Goal: Transaction & Acquisition: Obtain resource

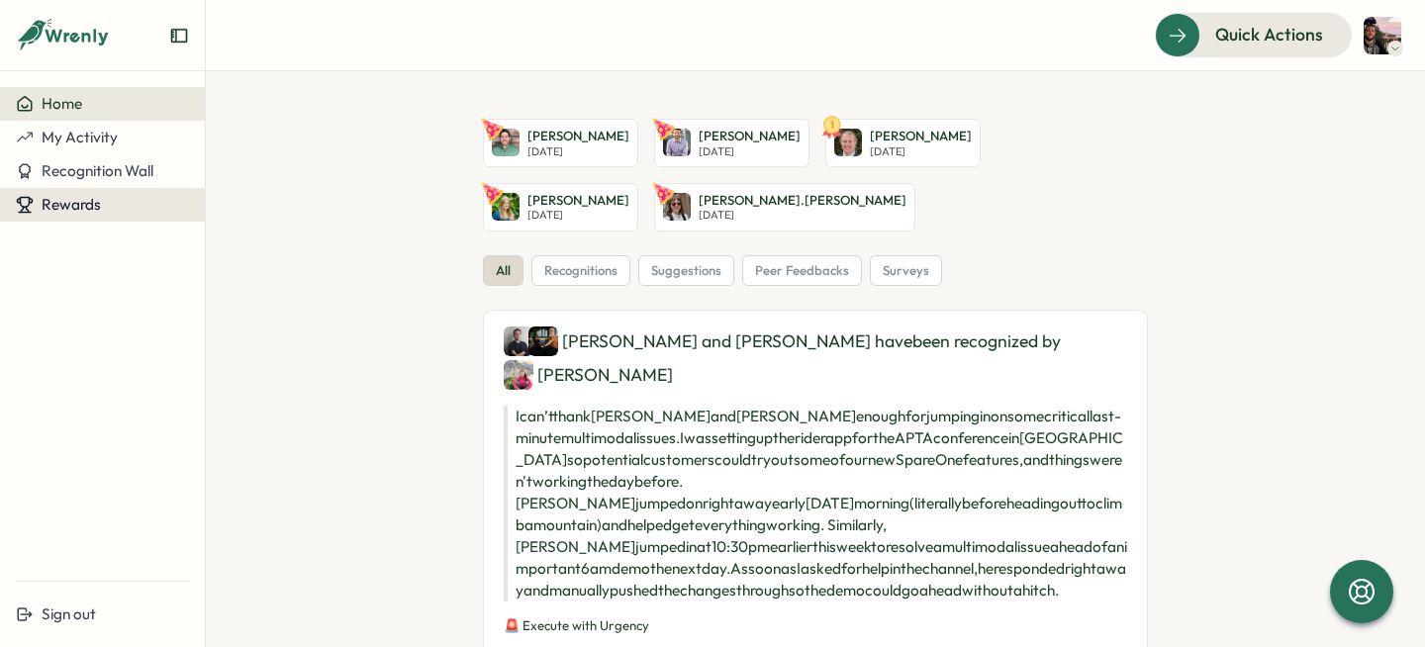
click at [149, 188] on button "Rewards" at bounding box center [102, 205] width 205 height 34
click at [137, 202] on div "Rewards" at bounding box center [102, 205] width 173 height 18
click at [220, 207] on div "Redeem Rewards" at bounding box center [269, 205] width 118 height 22
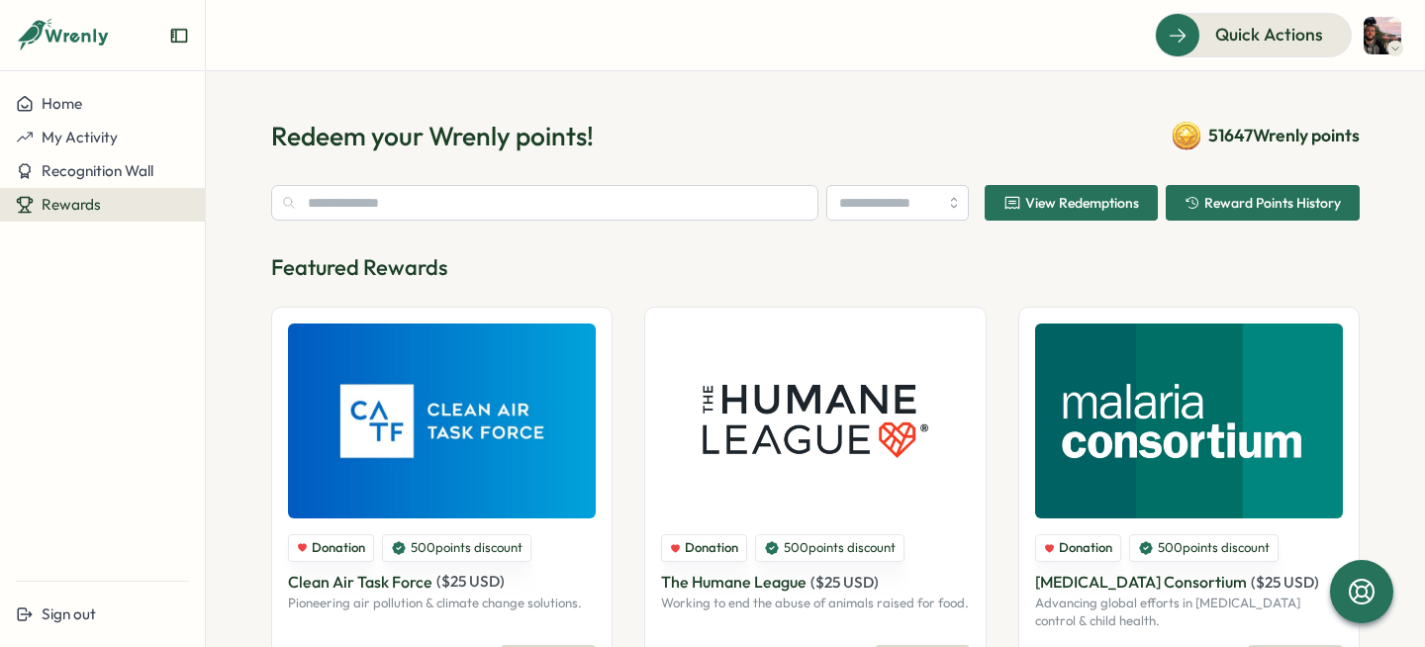
type input "******"
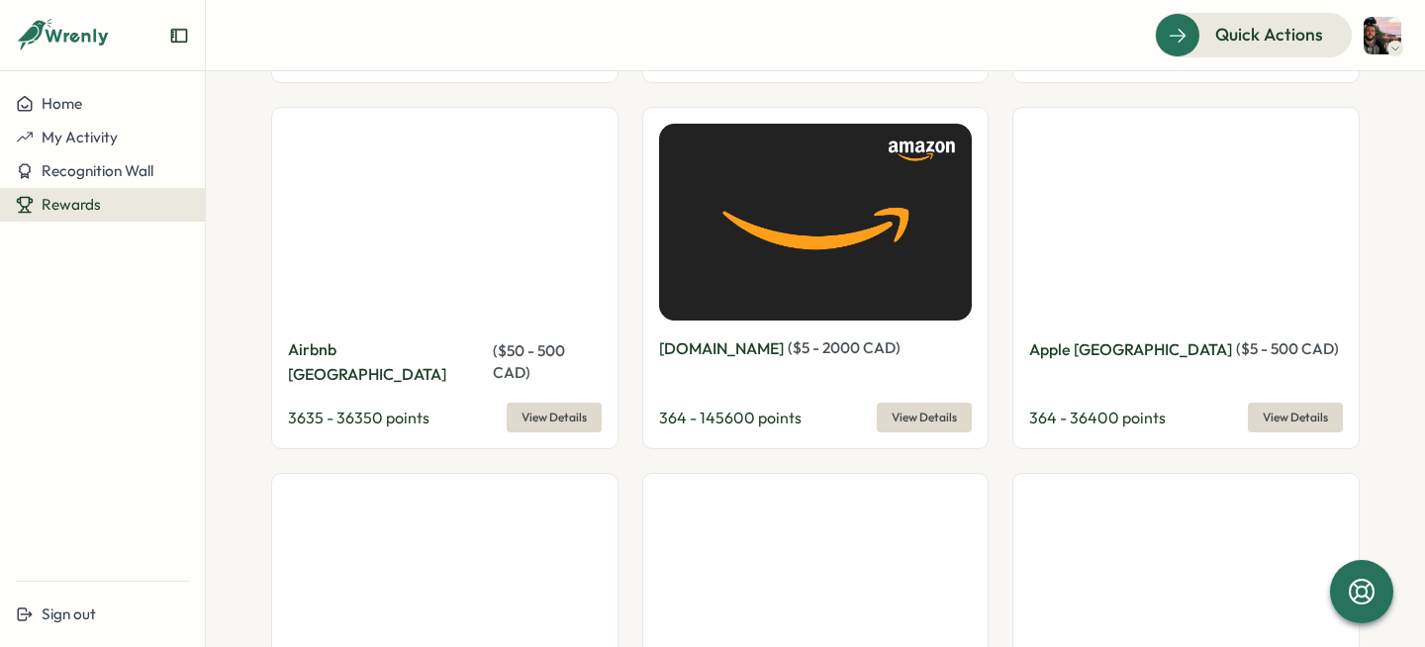
scroll to position [1744, 0]
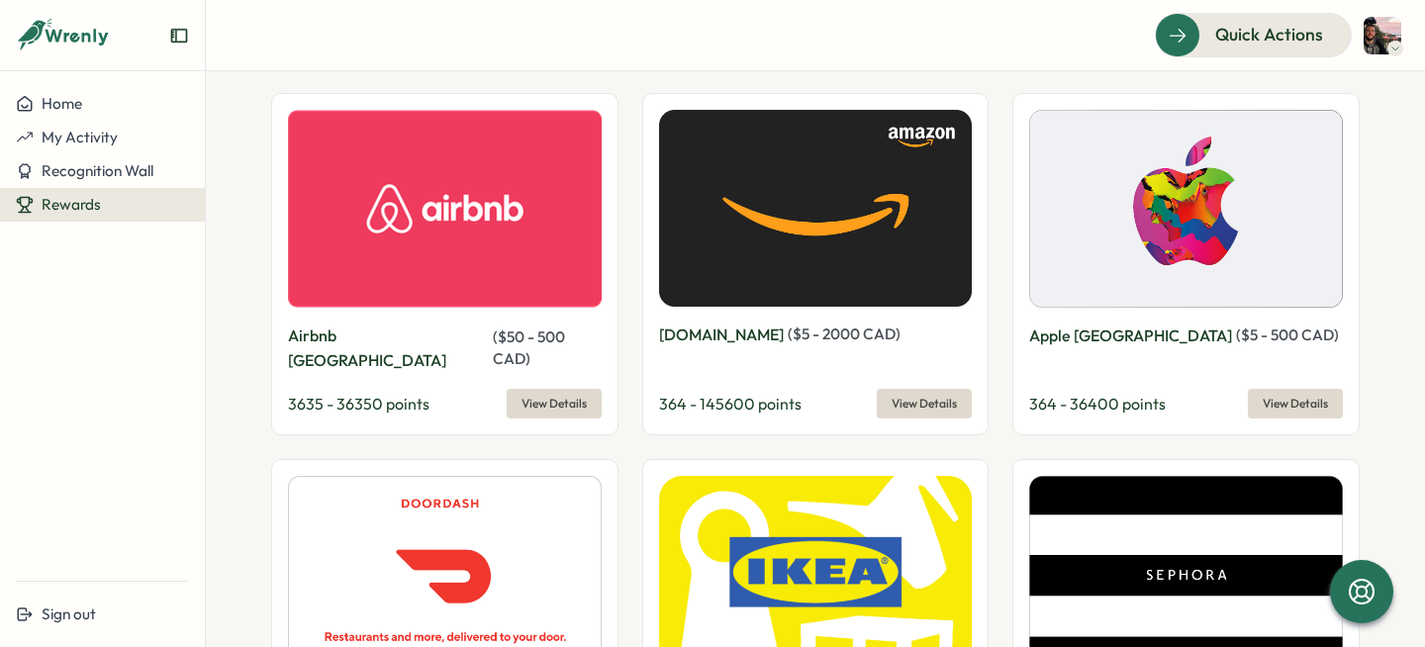
click at [579, 390] on span "View Details" at bounding box center [553, 404] width 65 height 28
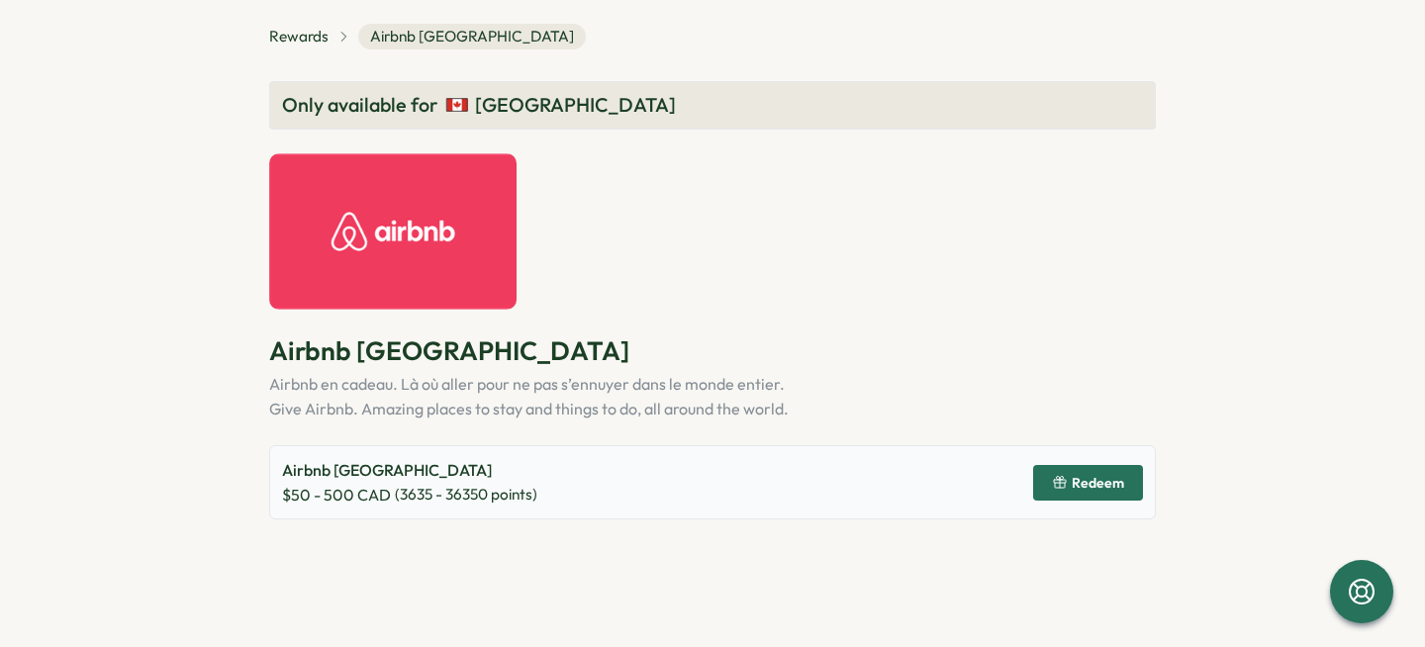
click at [1073, 492] on span "Redeem" at bounding box center [1088, 483] width 72 height 34
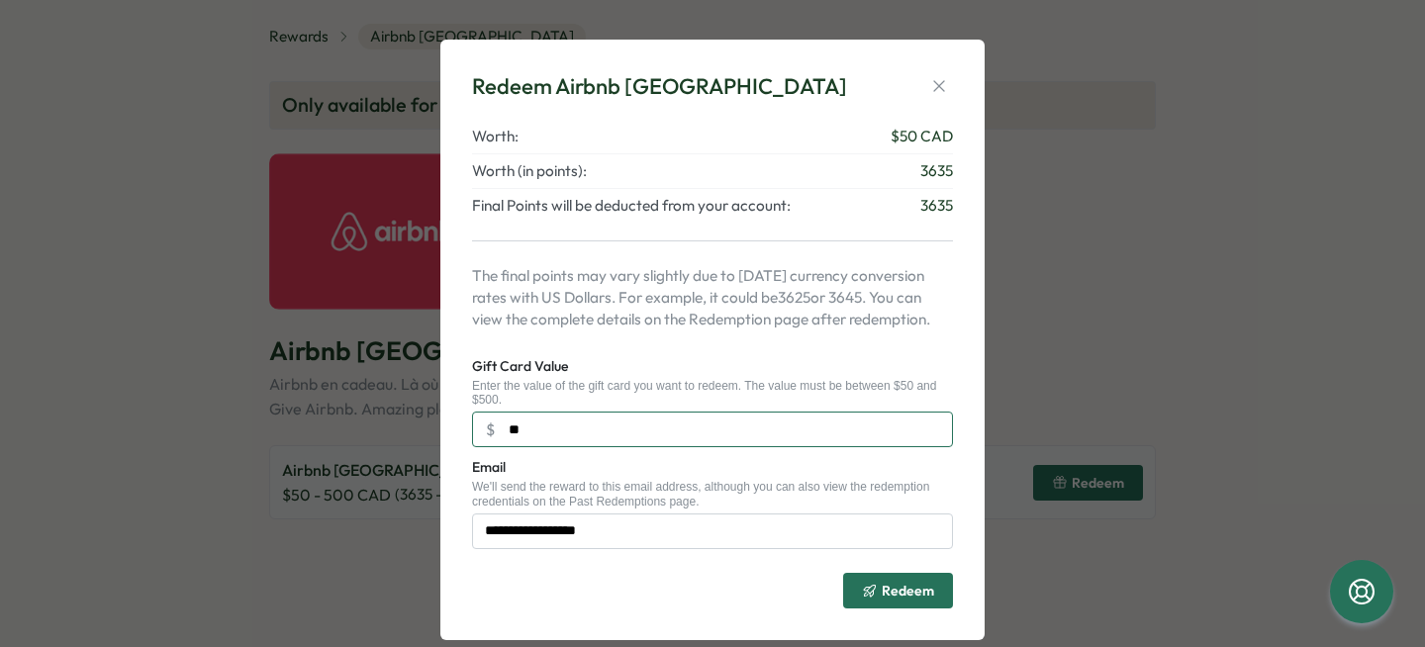
click at [733, 445] on input "**" at bounding box center [712, 430] width 481 height 36
type input "***"
click at [933, 84] on icon "button" at bounding box center [938, 86] width 11 height 11
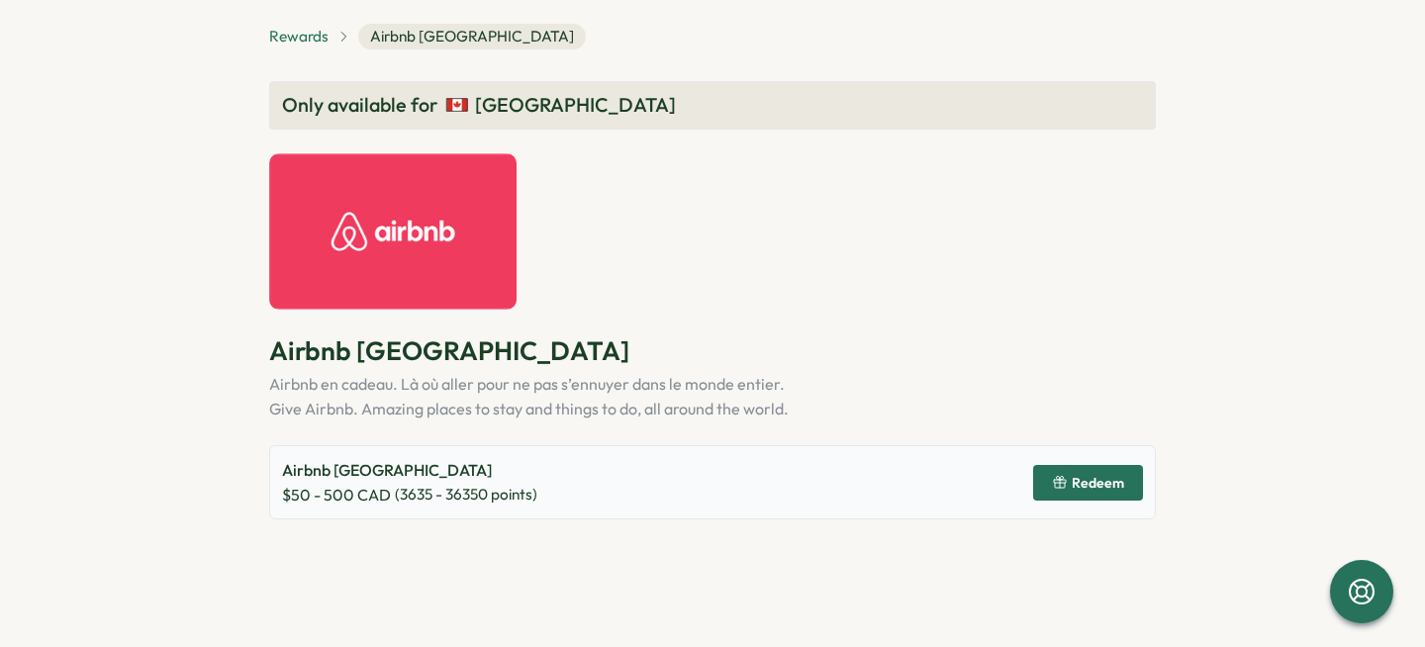
click at [308, 39] on span "Rewards" at bounding box center [298, 37] width 59 height 22
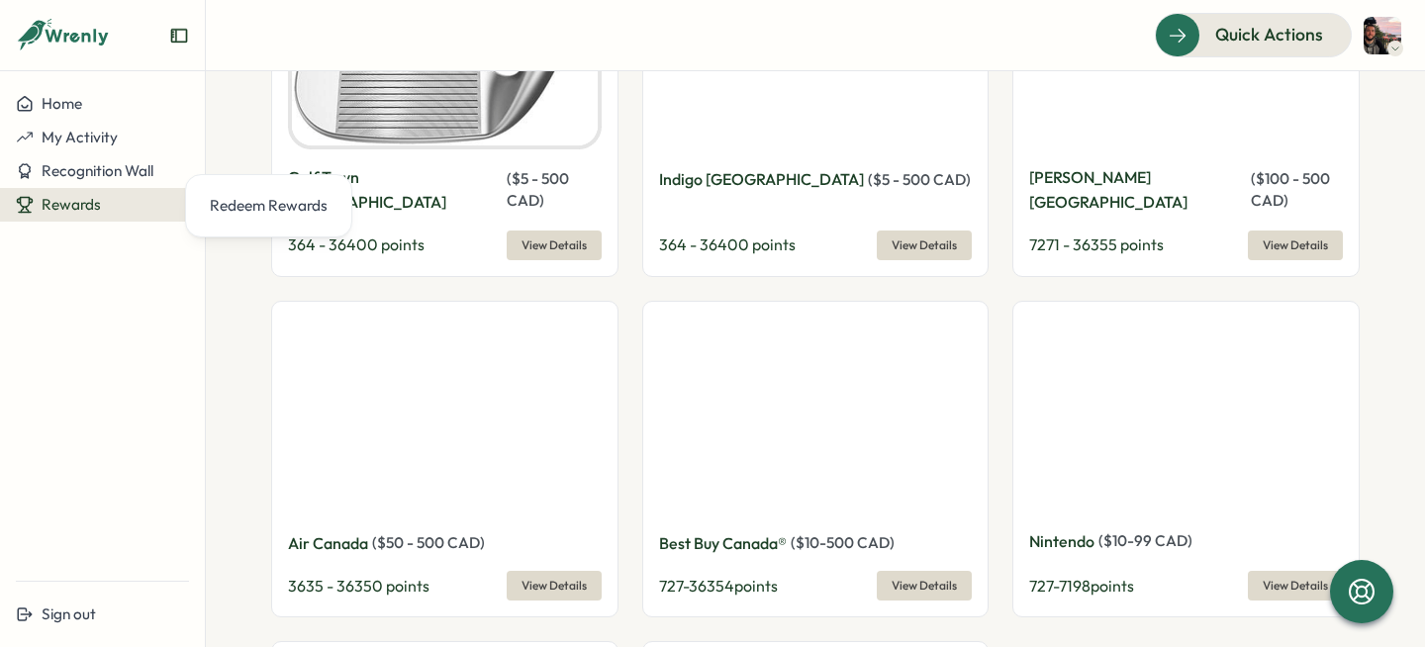
scroll to position [3388, 0]
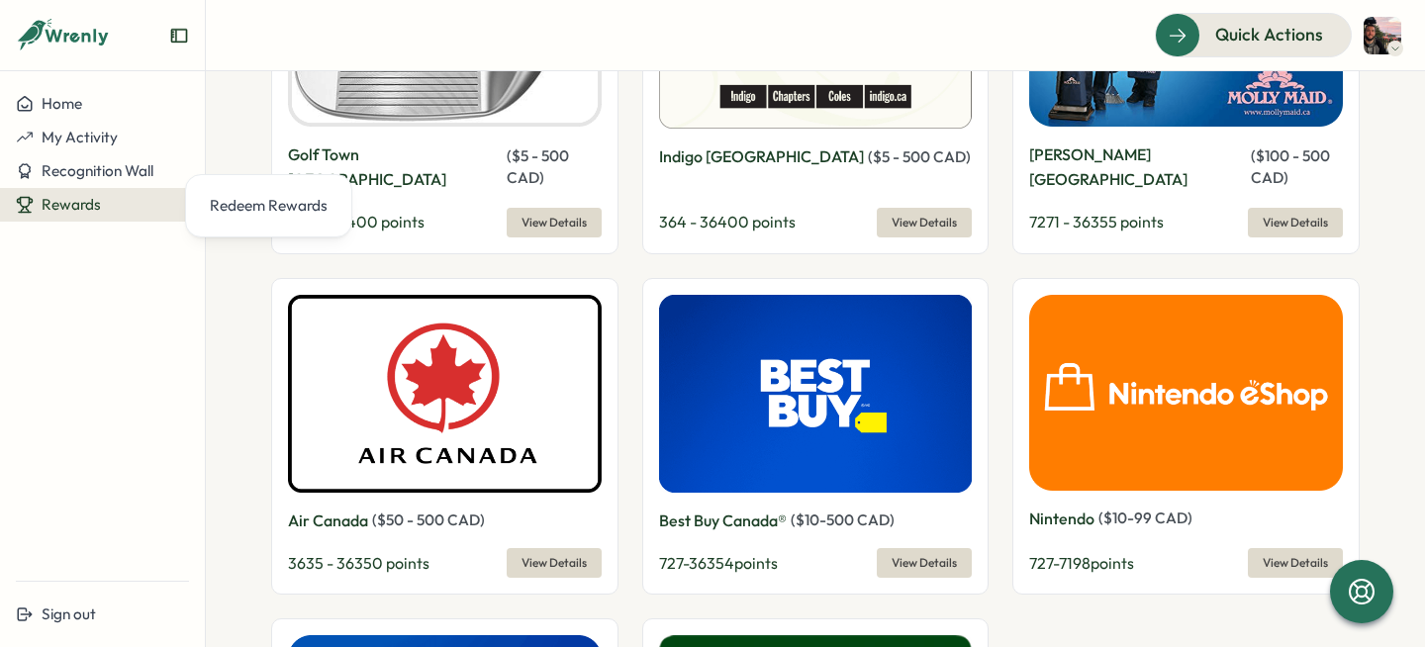
click at [224, 366] on section "Redeem your Wrenly points! 51647 Wrenly points ****** View Redemptions Reward P…" at bounding box center [815, 359] width 1219 height 576
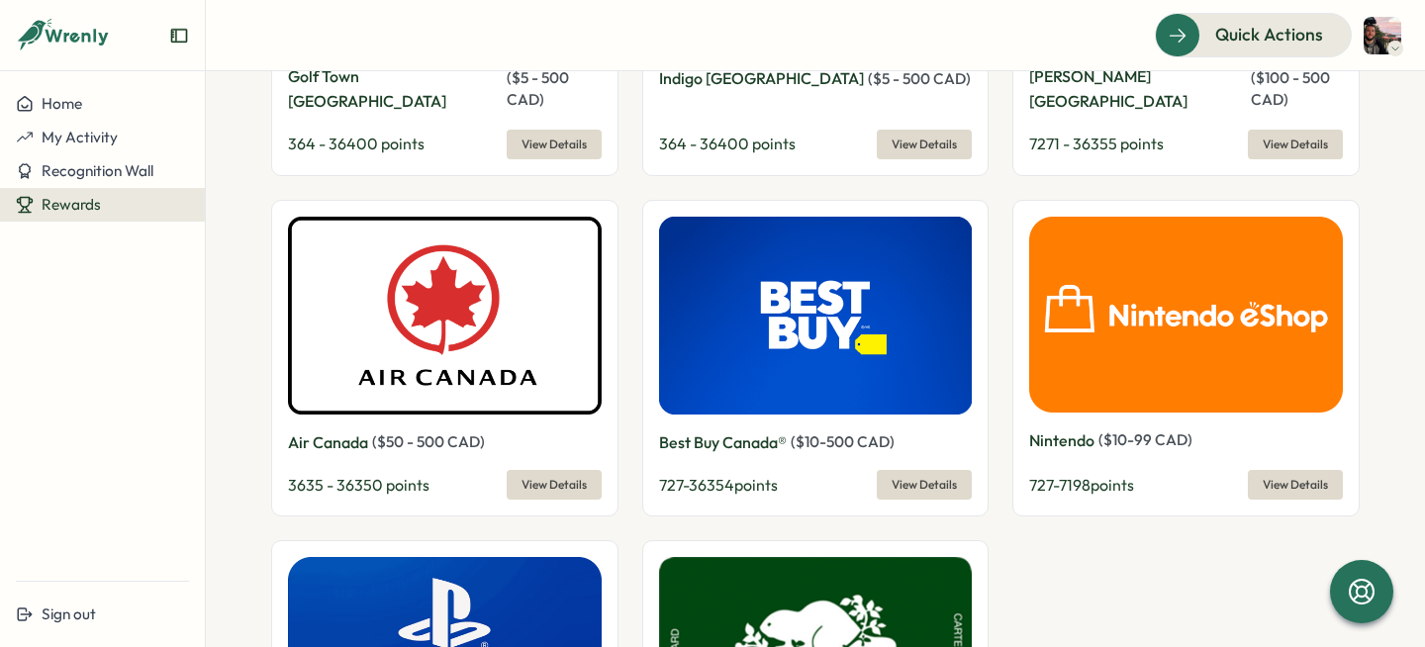
scroll to position [3430, 0]
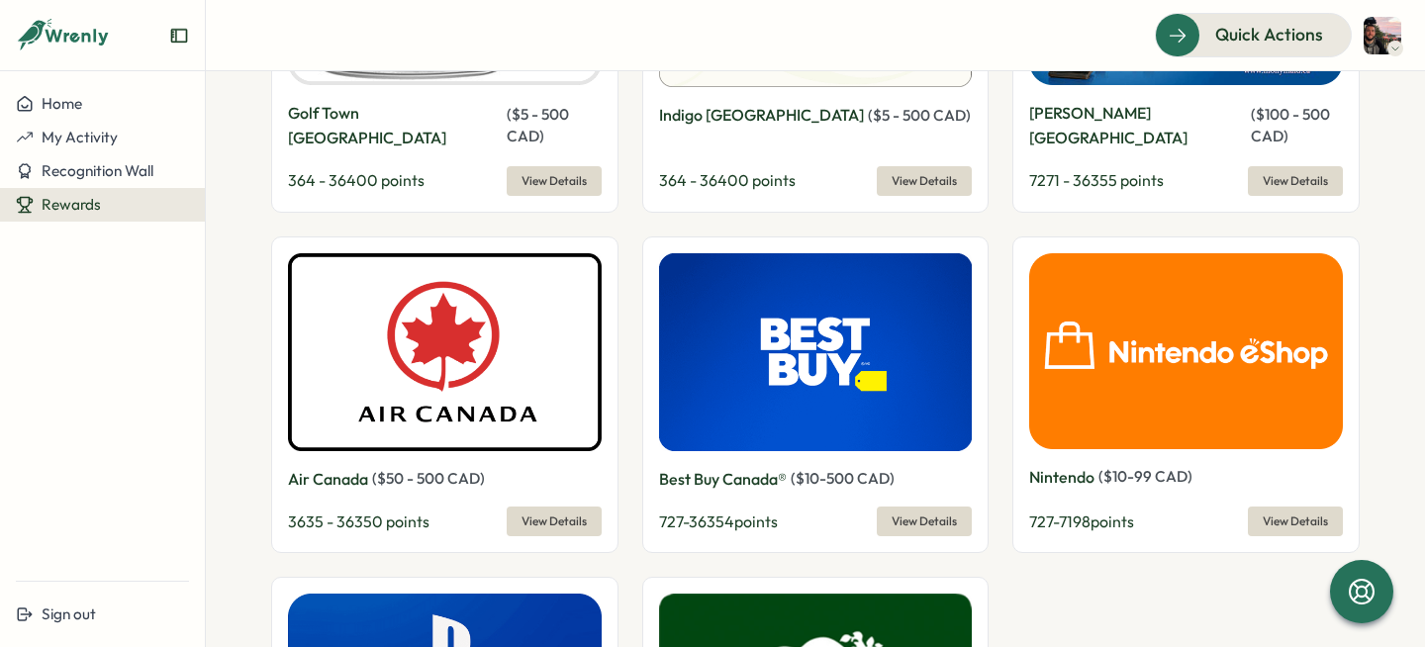
click at [525, 508] on span "View Details" at bounding box center [553, 522] width 65 height 28
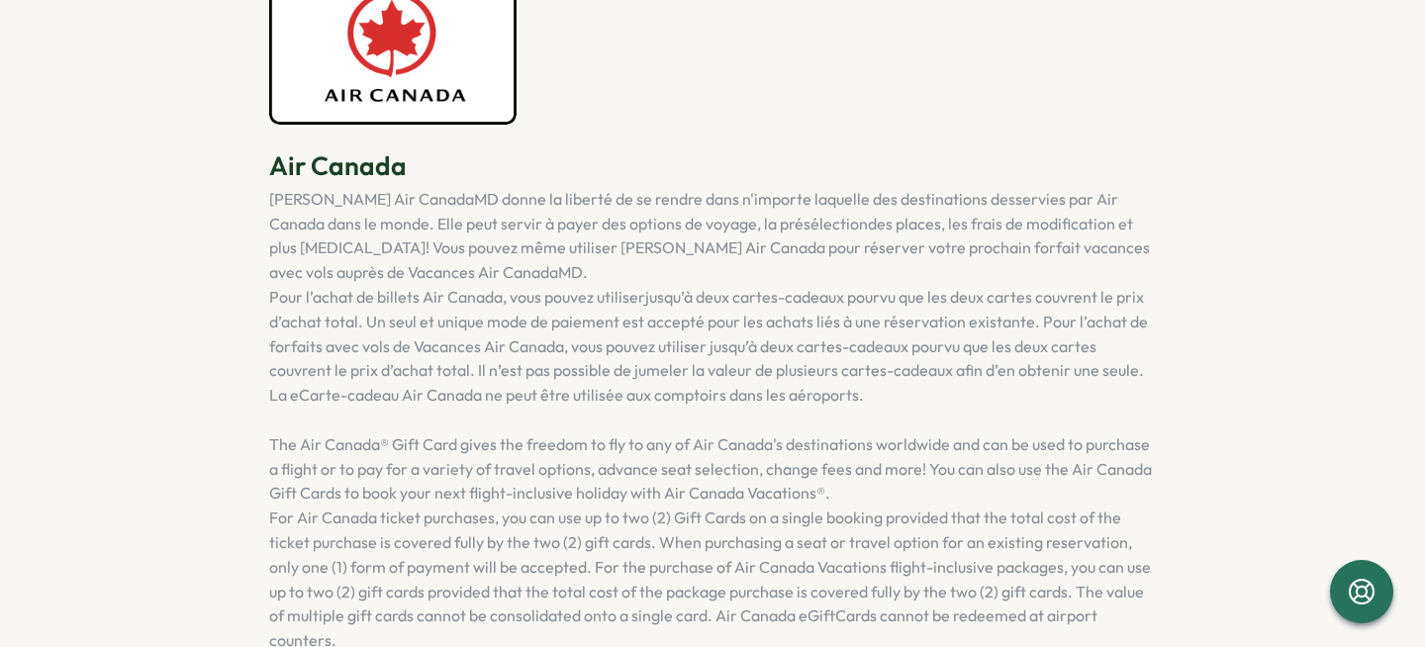
scroll to position [313, 0]
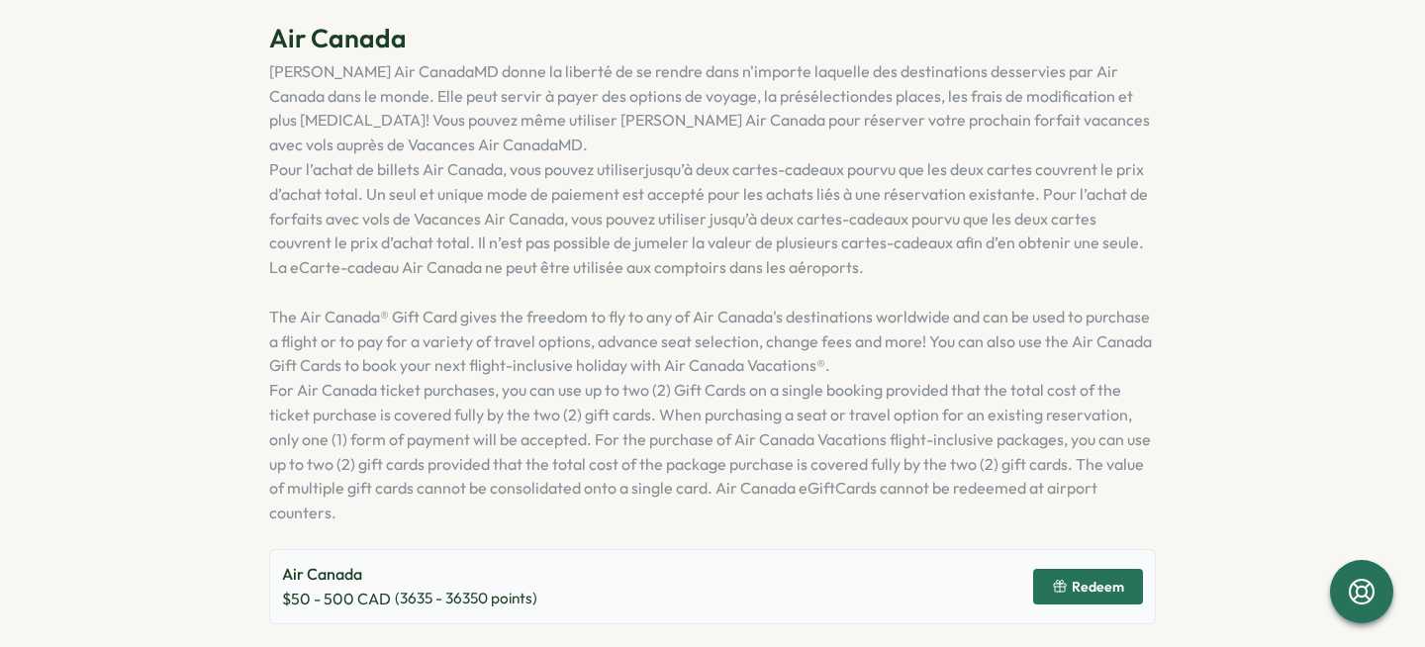
click at [1161, 612] on section "Rewards Air Canada Only available for Canada Air Canada La Carte-cadeau Air Can…" at bounding box center [712, 323] width 1425 height 647
click at [1083, 592] on span "Redeem" at bounding box center [1098, 587] width 52 height 14
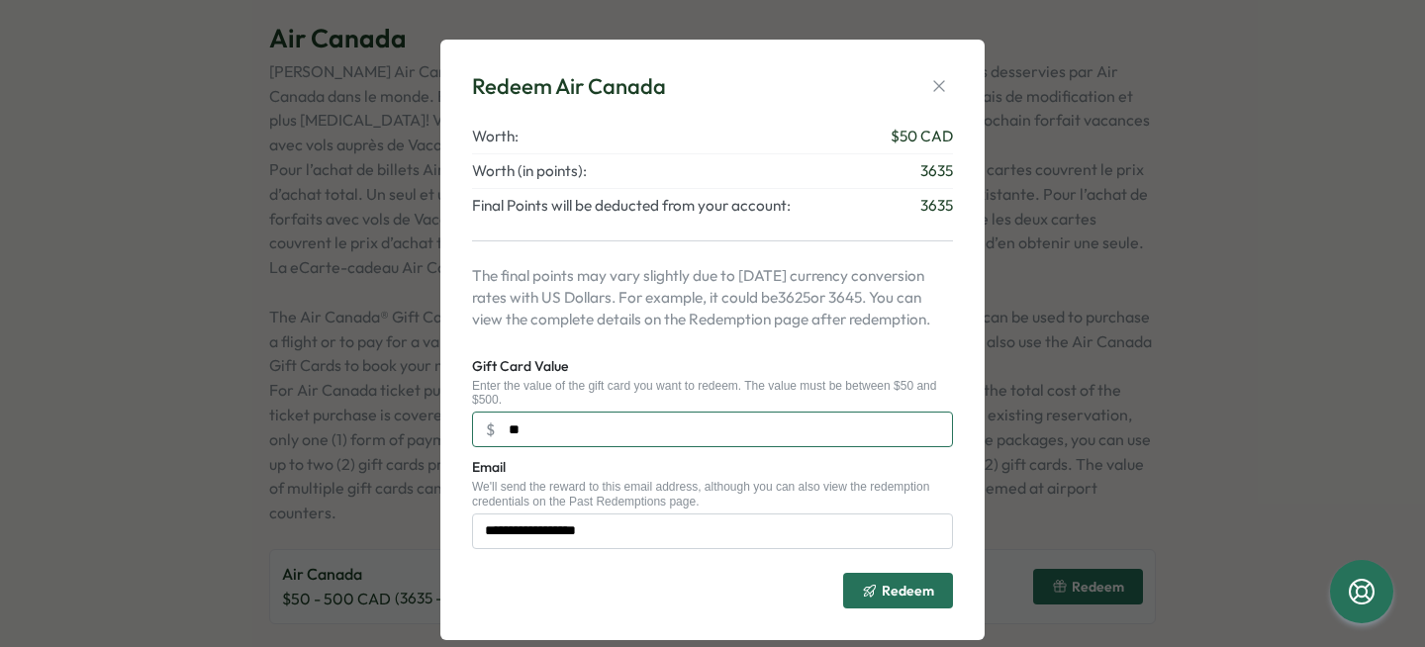
click at [733, 431] on input "**" at bounding box center [712, 430] width 481 height 36
type input "***"
click at [707, 339] on div "**********" at bounding box center [712, 367] width 481 height 483
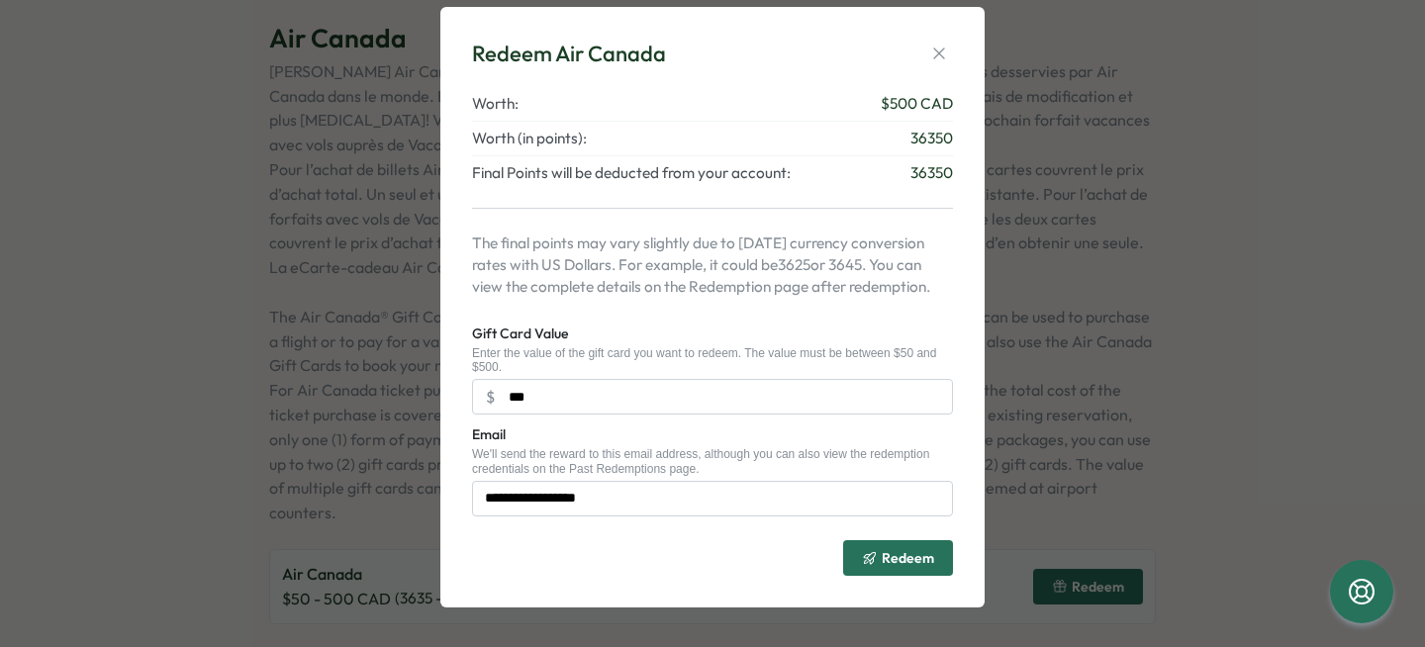
click at [862, 565] on icon "submit" at bounding box center [870, 558] width 16 height 16
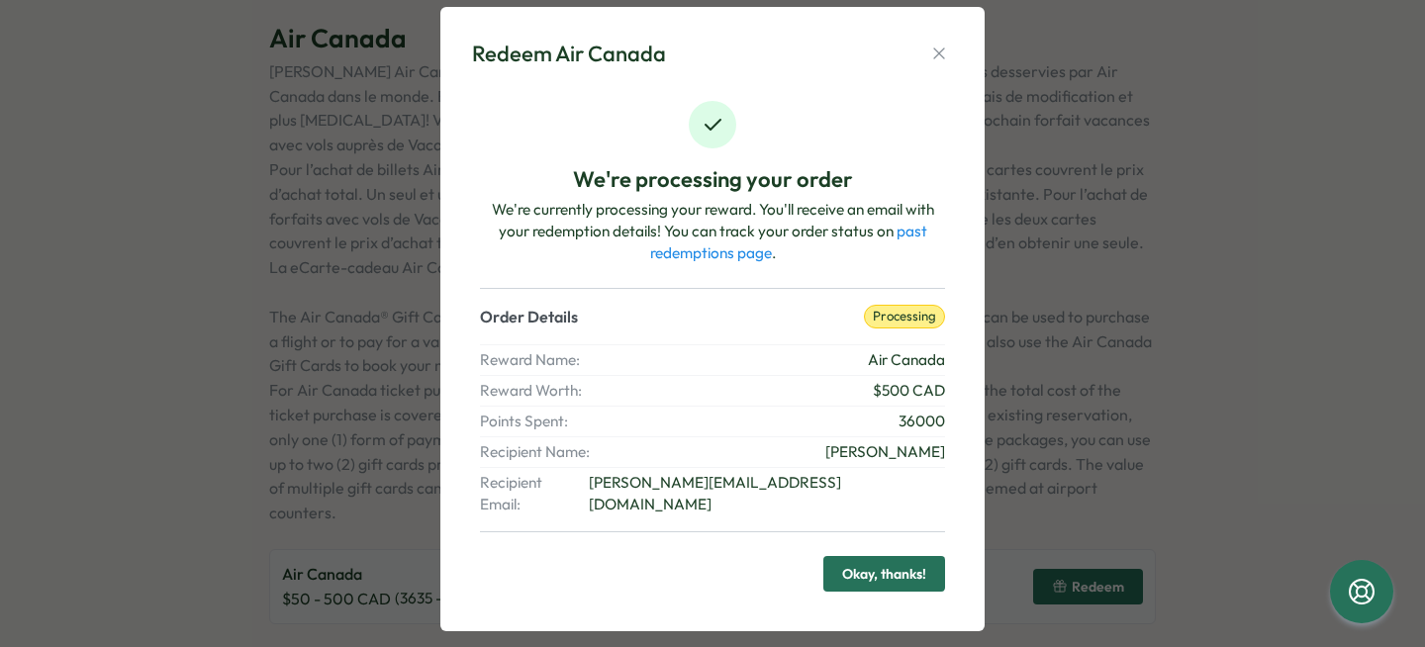
scroll to position [35, 0]
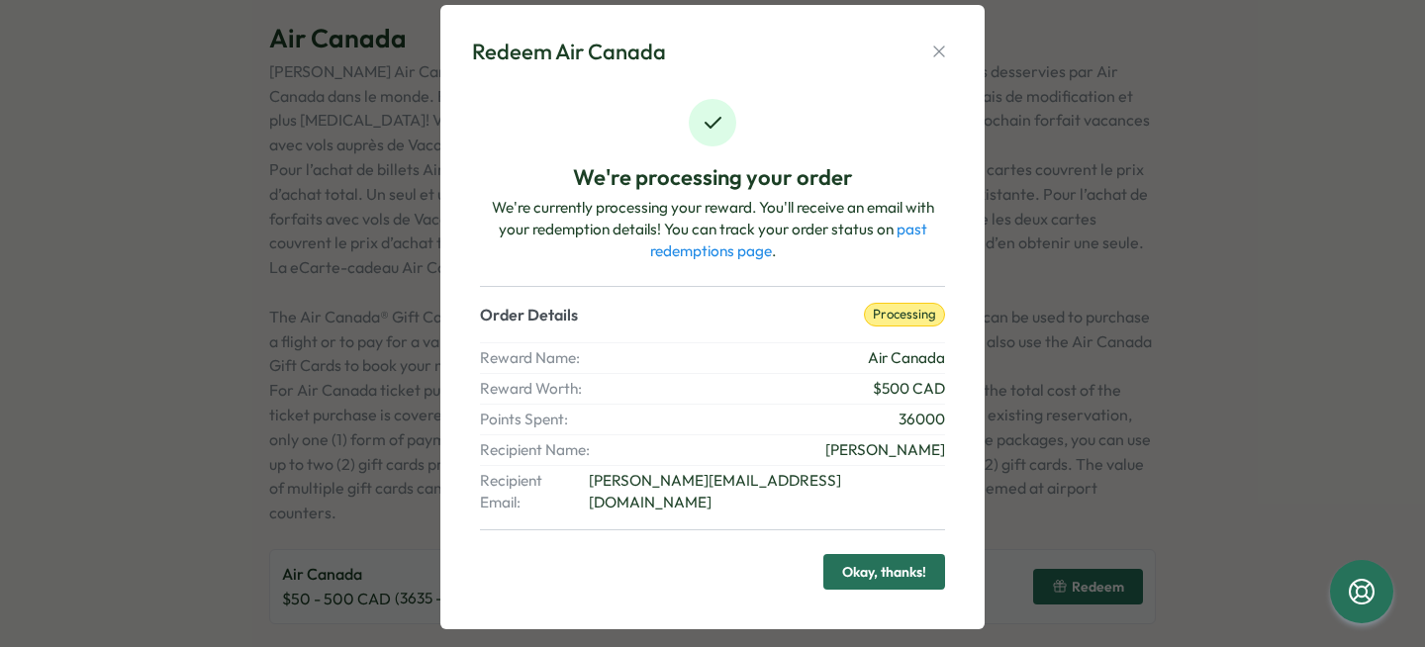
click at [745, 255] on link "past redemptions page" at bounding box center [788, 240] width 277 height 41
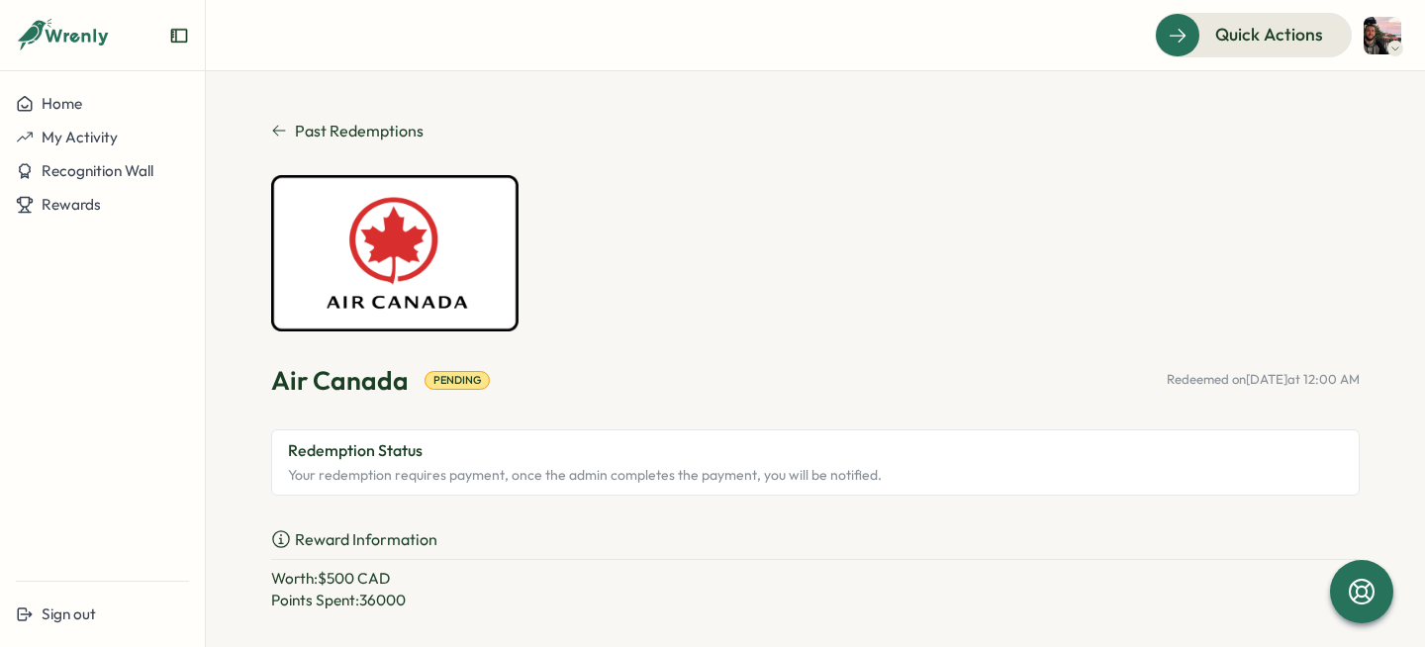
click at [320, 138] on span "Past Redemptions" at bounding box center [359, 131] width 129 height 25
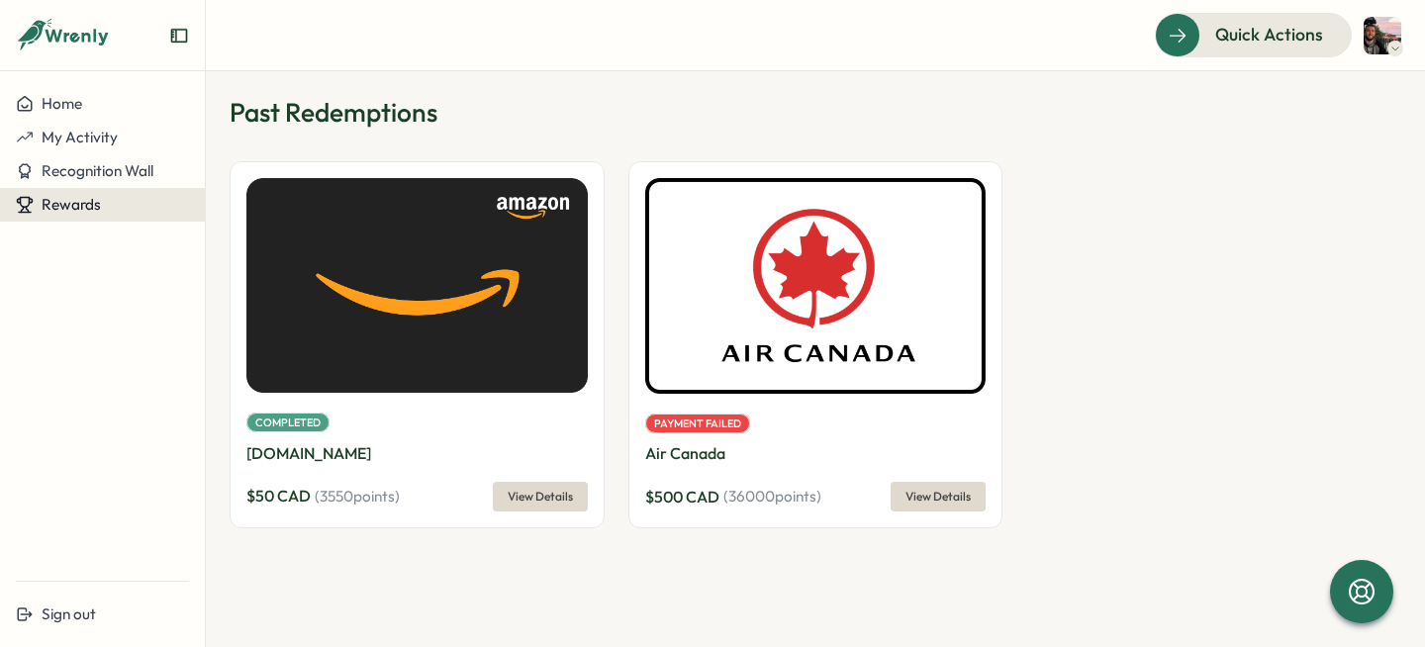
click at [77, 207] on span "Rewards" at bounding box center [71, 204] width 59 height 19
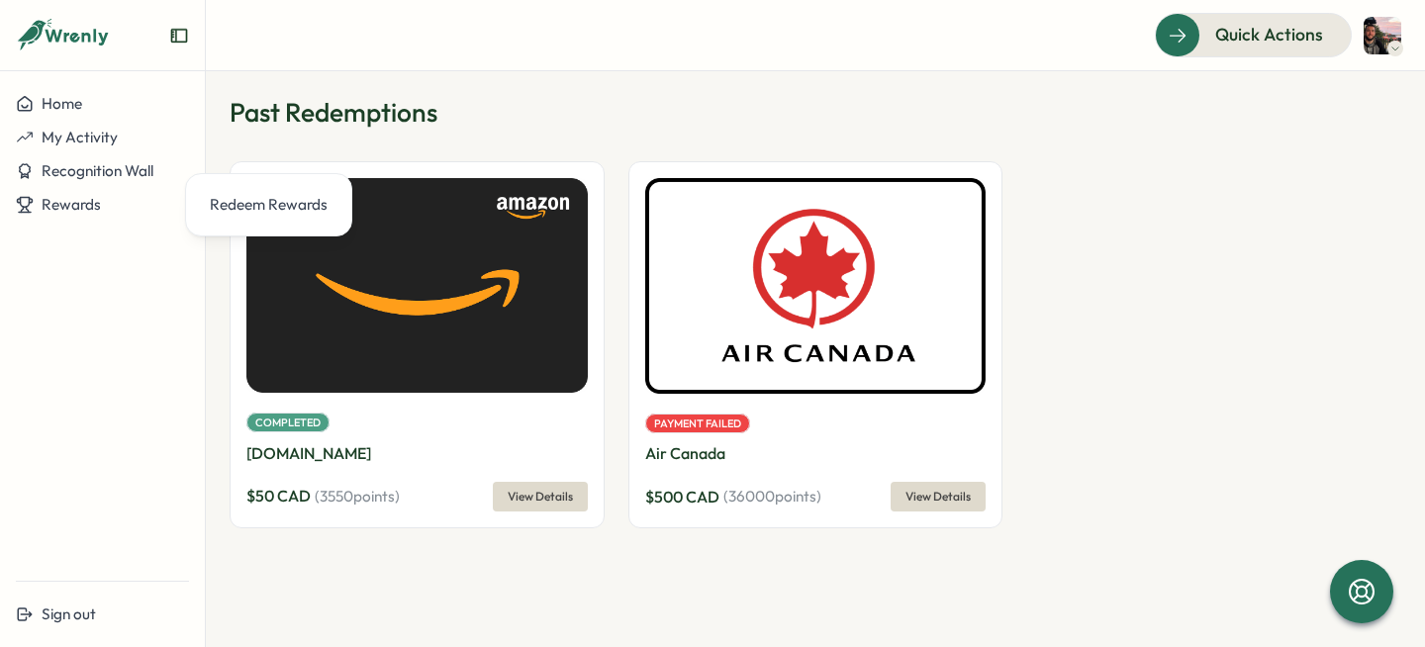
click at [733, 355] on img at bounding box center [815, 285] width 341 height 215
click at [797, 453] on p "Air Canada" at bounding box center [815, 453] width 341 height 25
click at [948, 483] on button "View Details" at bounding box center [938, 497] width 95 height 30
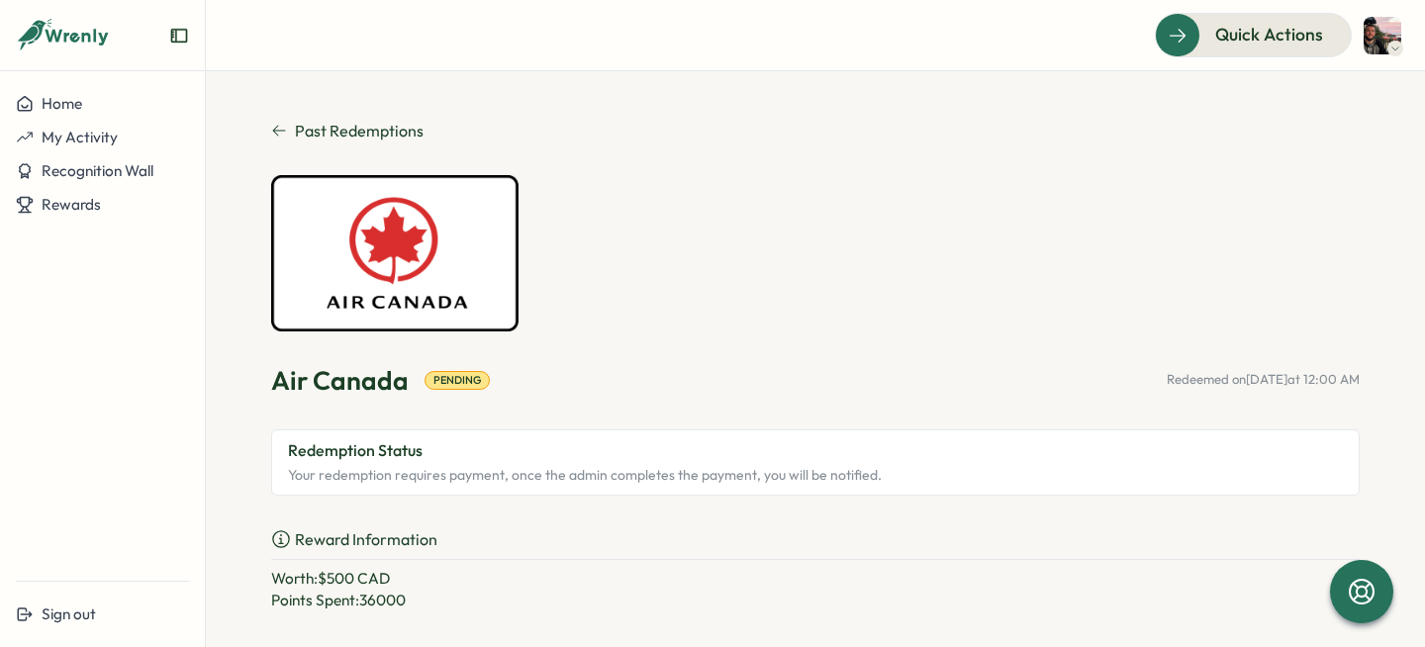
click at [295, 128] on span "Past Redemptions" at bounding box center [359, 131] width 129 height 25
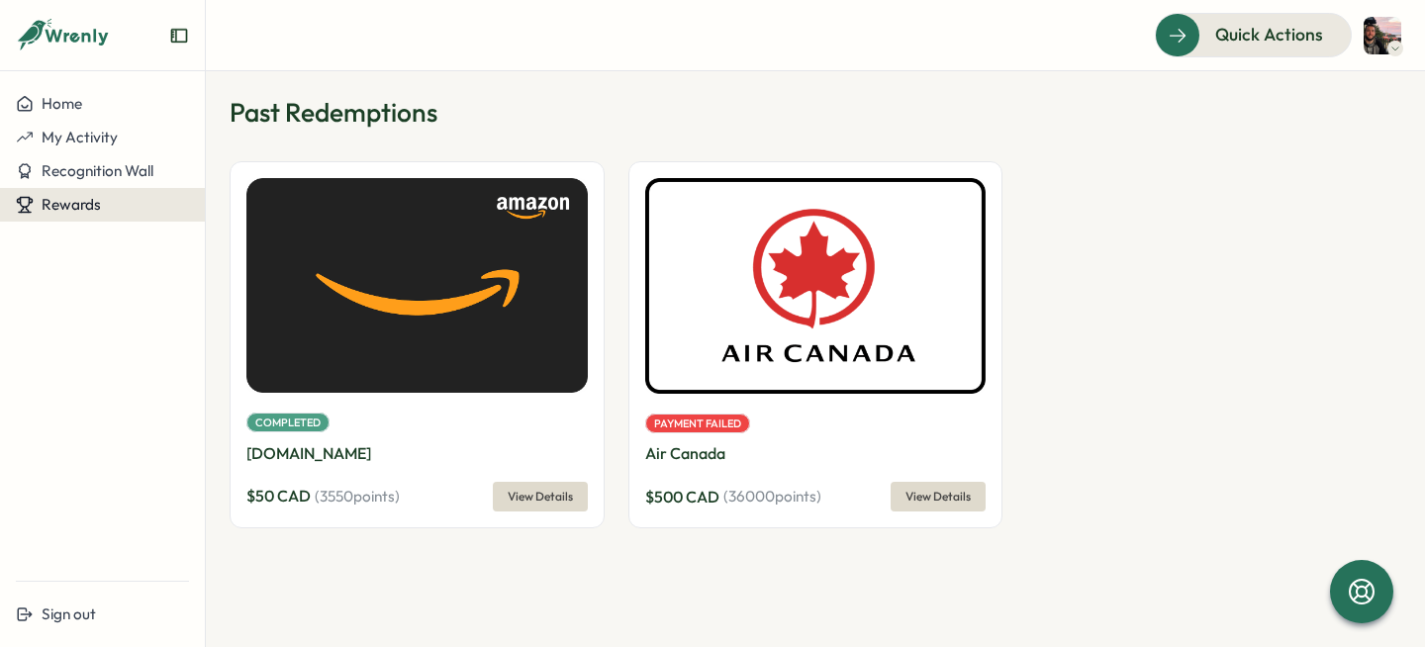
click at [131, 205] on div "Rewards" at bounding box center [102, 205] width 173 height 18
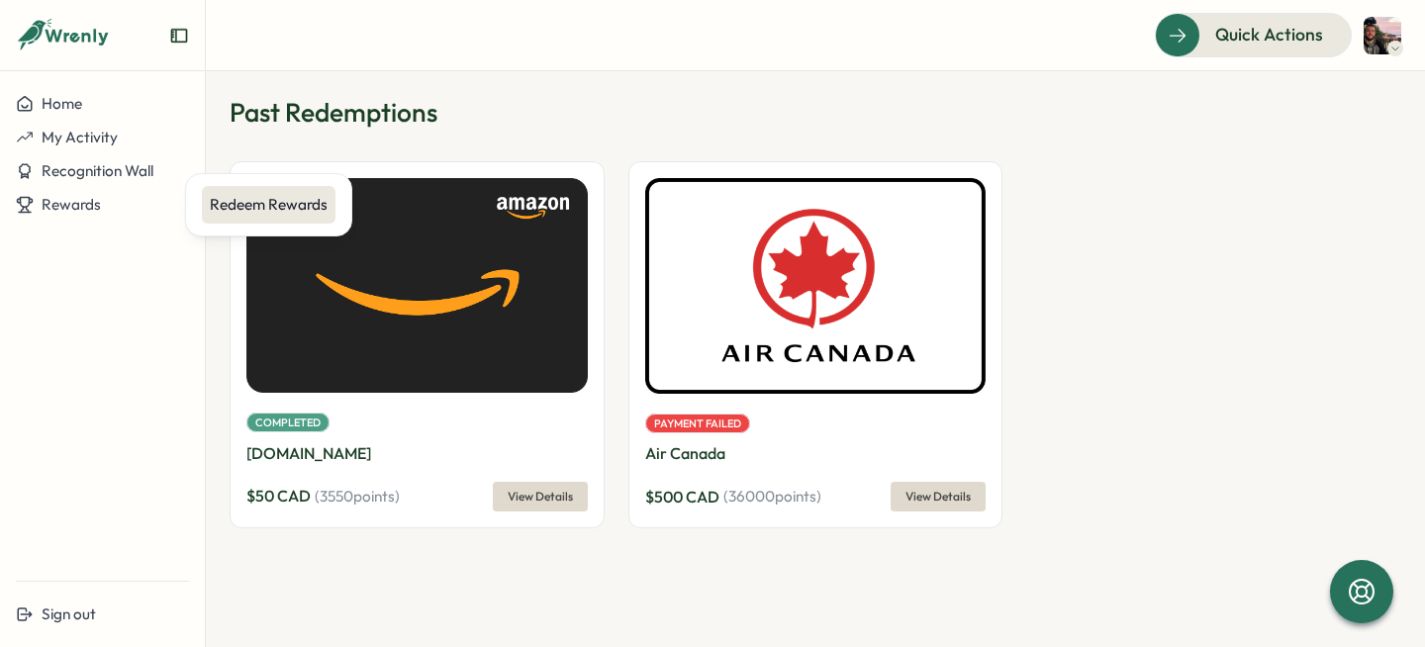
click at [275, 201] on div "Redeem Rewards" at bounding box center [269, 205] width 118 height 22
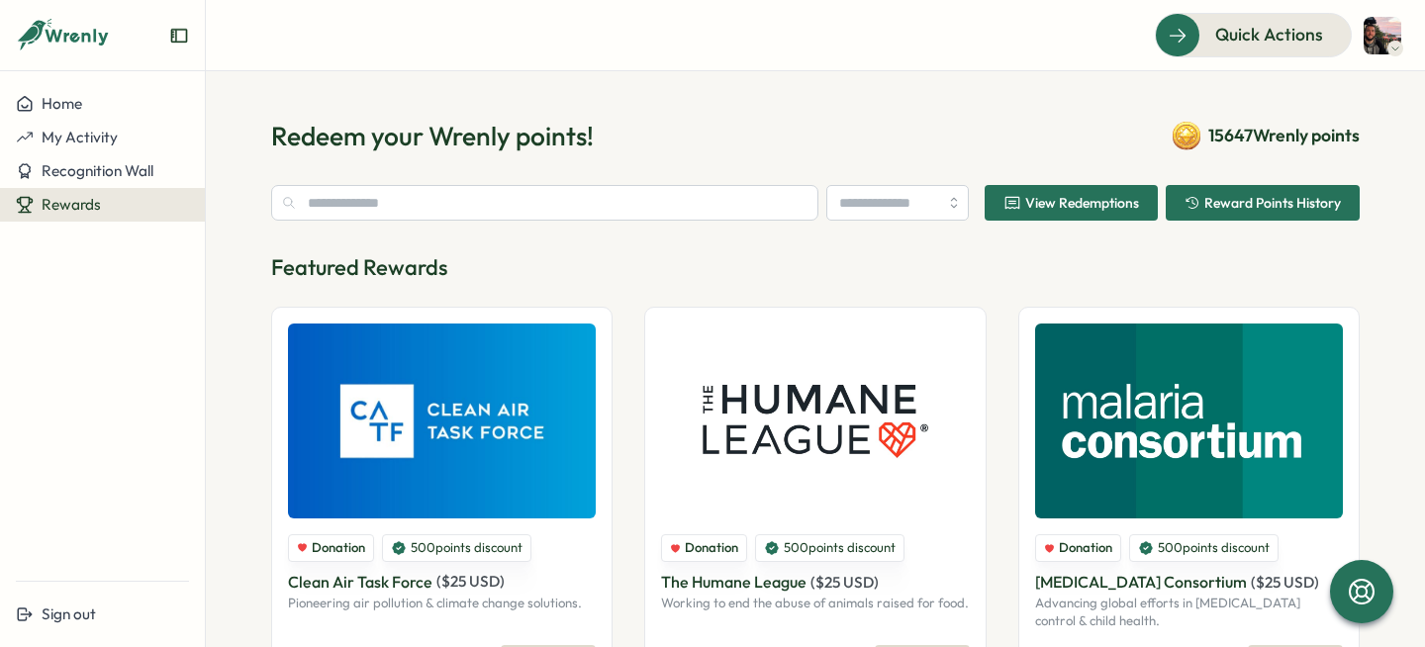
type input "******"
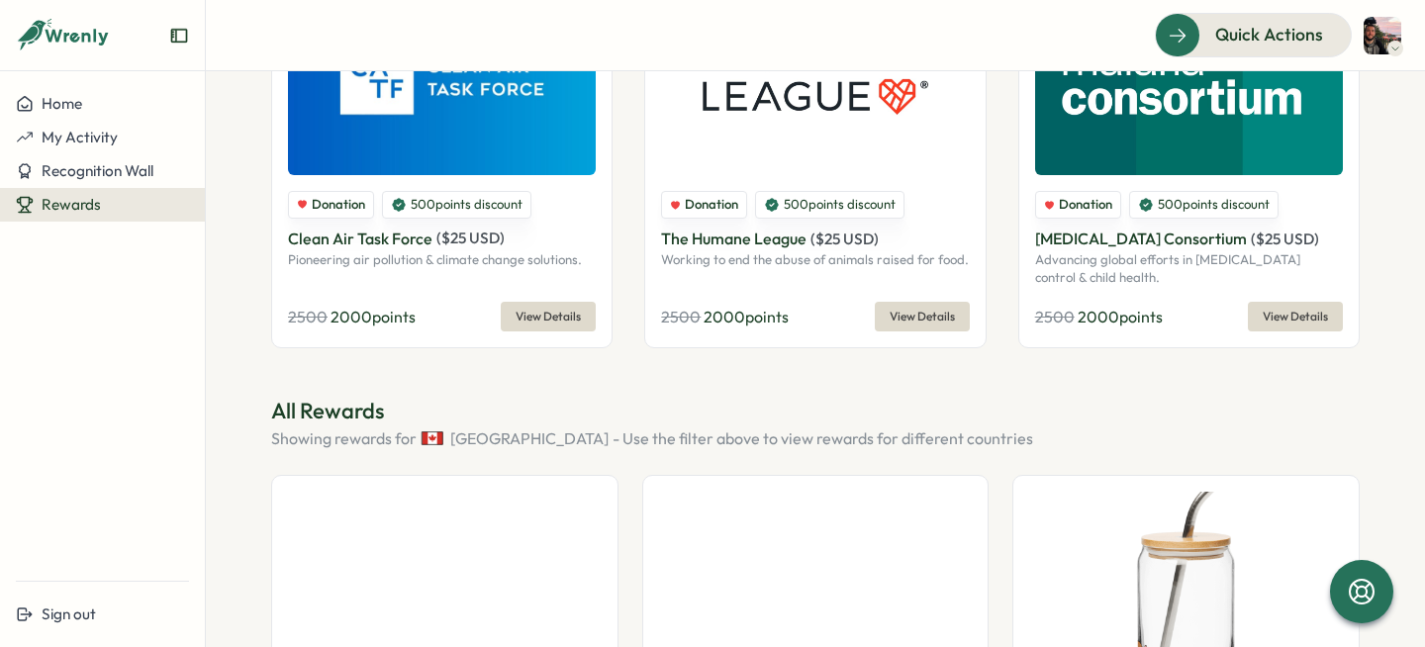
scroll to position [319, 0]
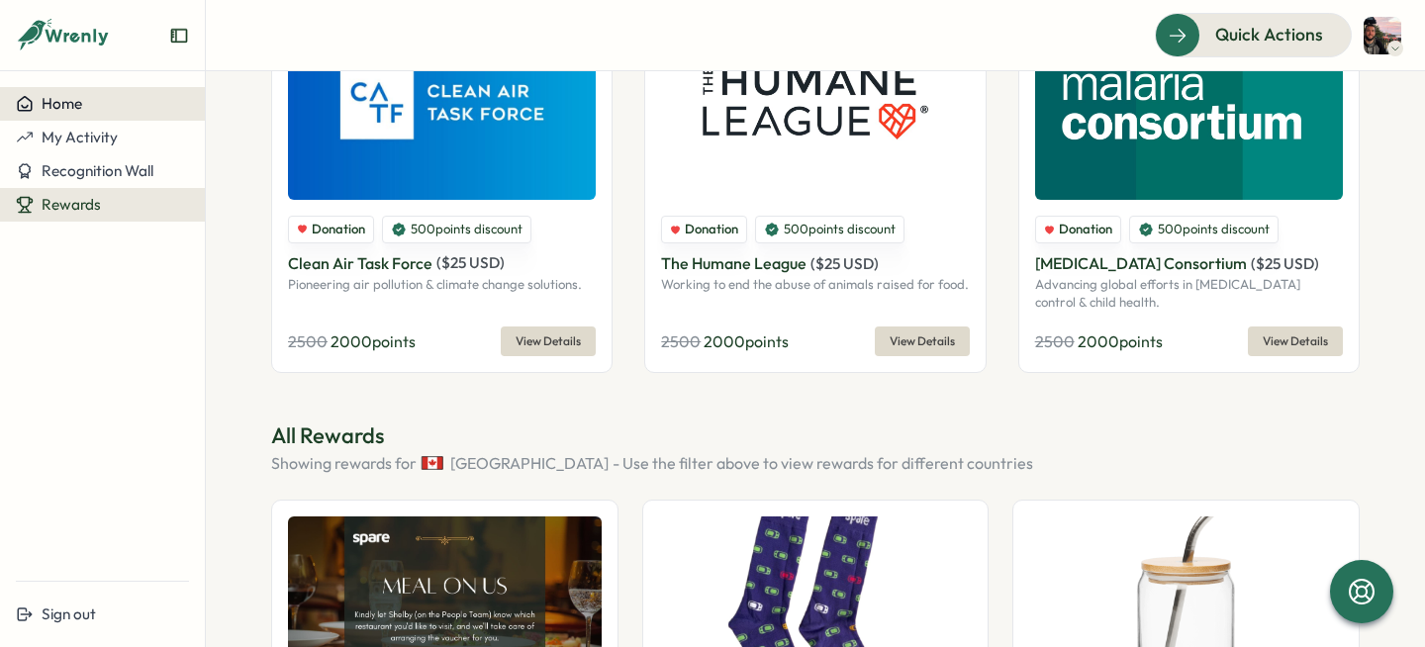
click at [112, 110] on div "Home" at bounding box center [102, 104] width 173 height 18
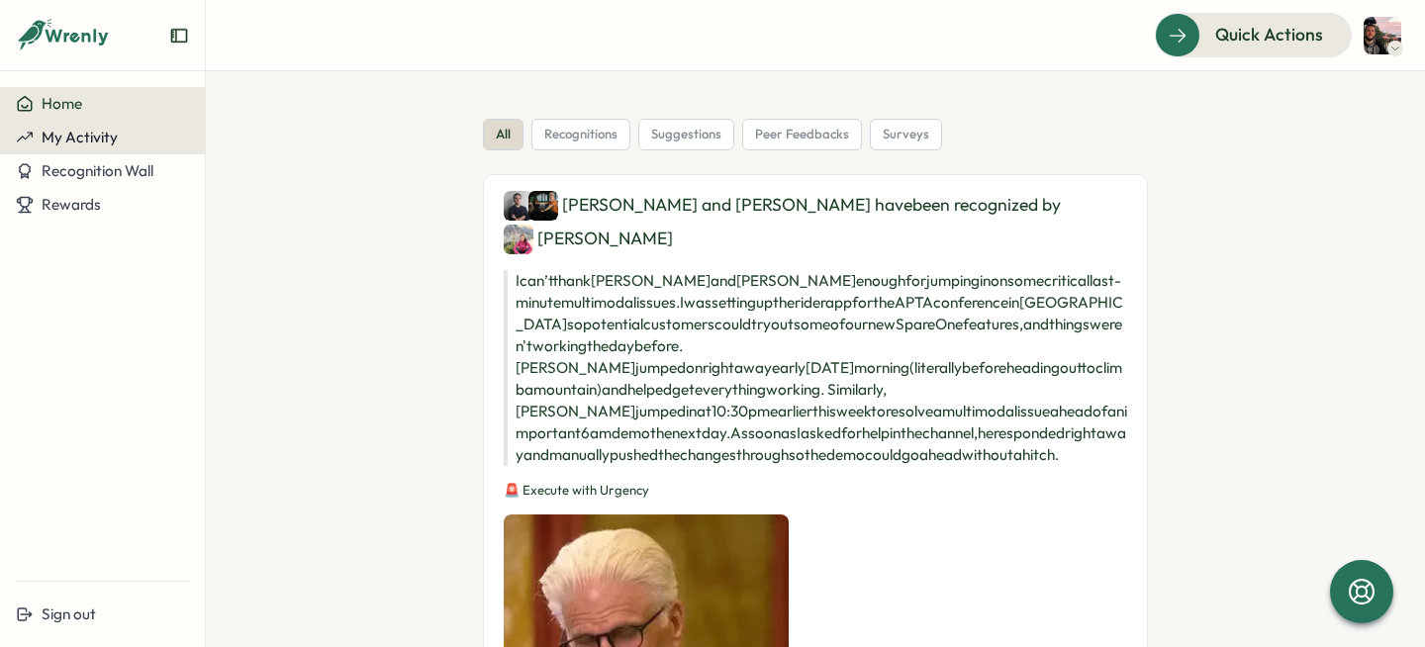
click at [125, 132] on div "My Activity" at bounding box center [102, 138] width 173 height 18
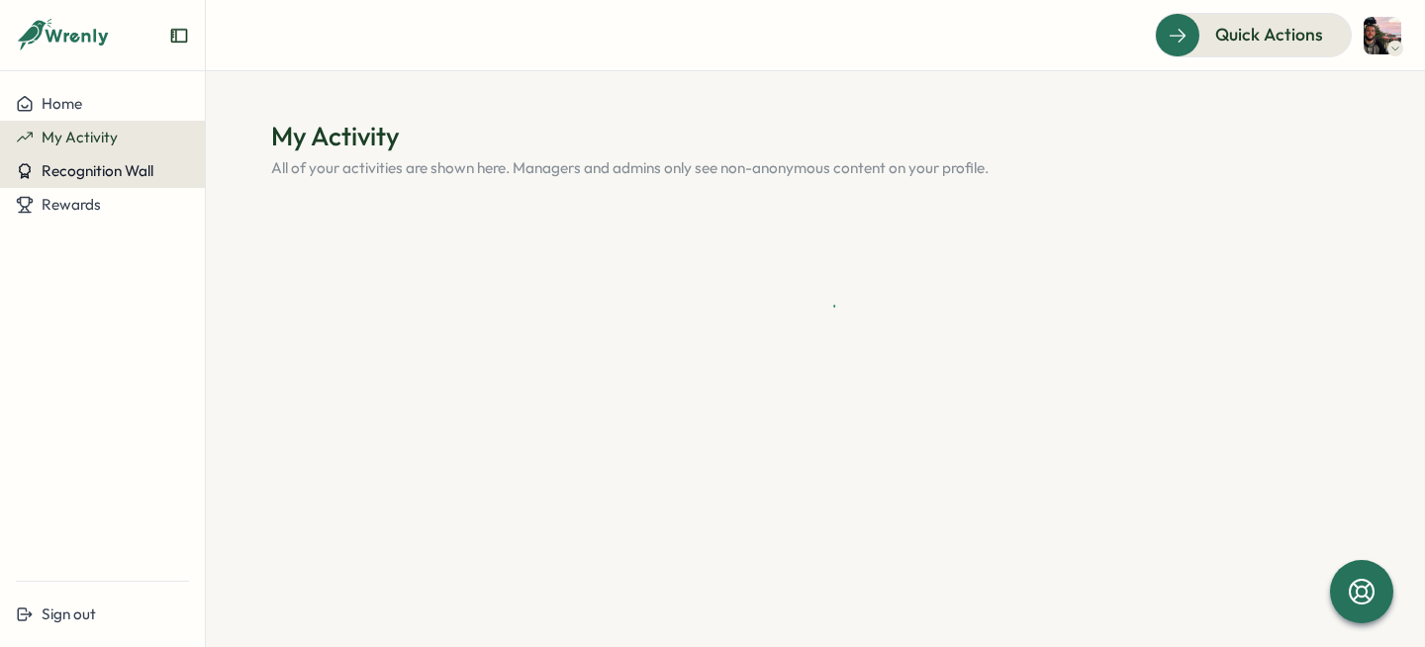
click at [126, 166] on span "Recognition Wall" at bounding box center [98, 170] width 112 height 19
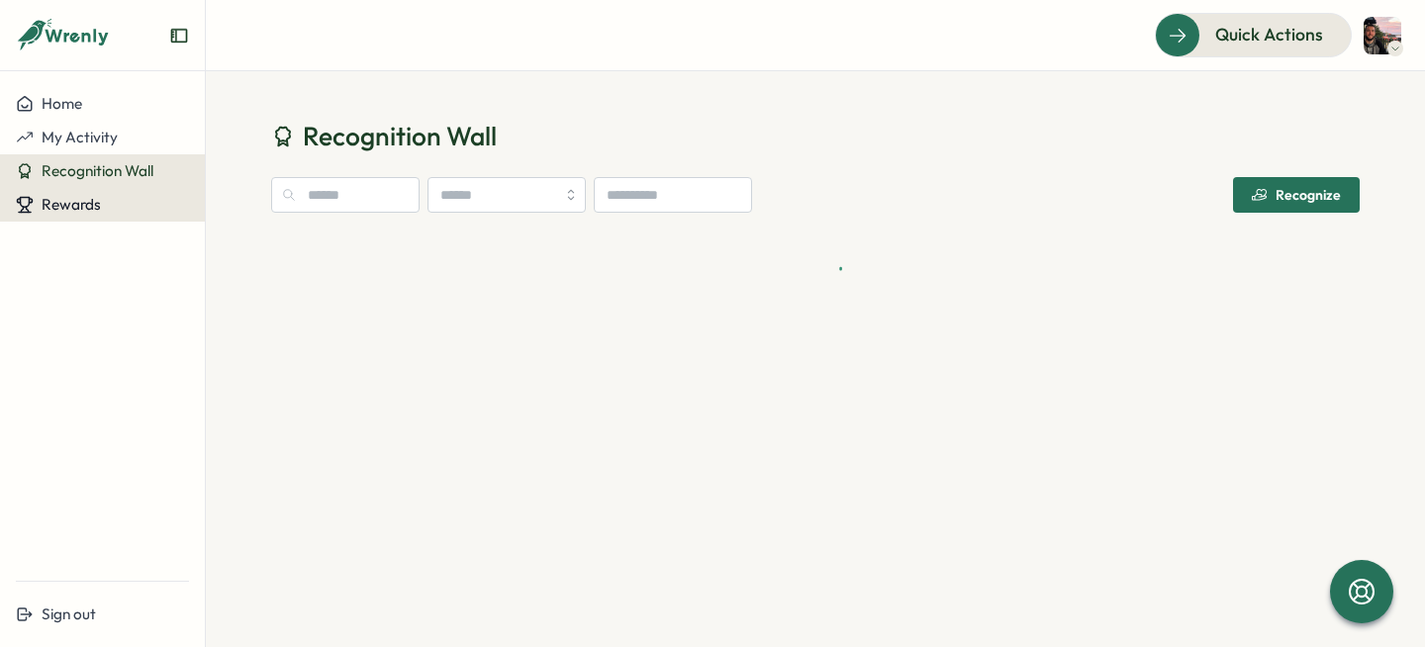
click at [106, 201] on div "Rewards" at bounding box center [102, 205] width 173 height 18
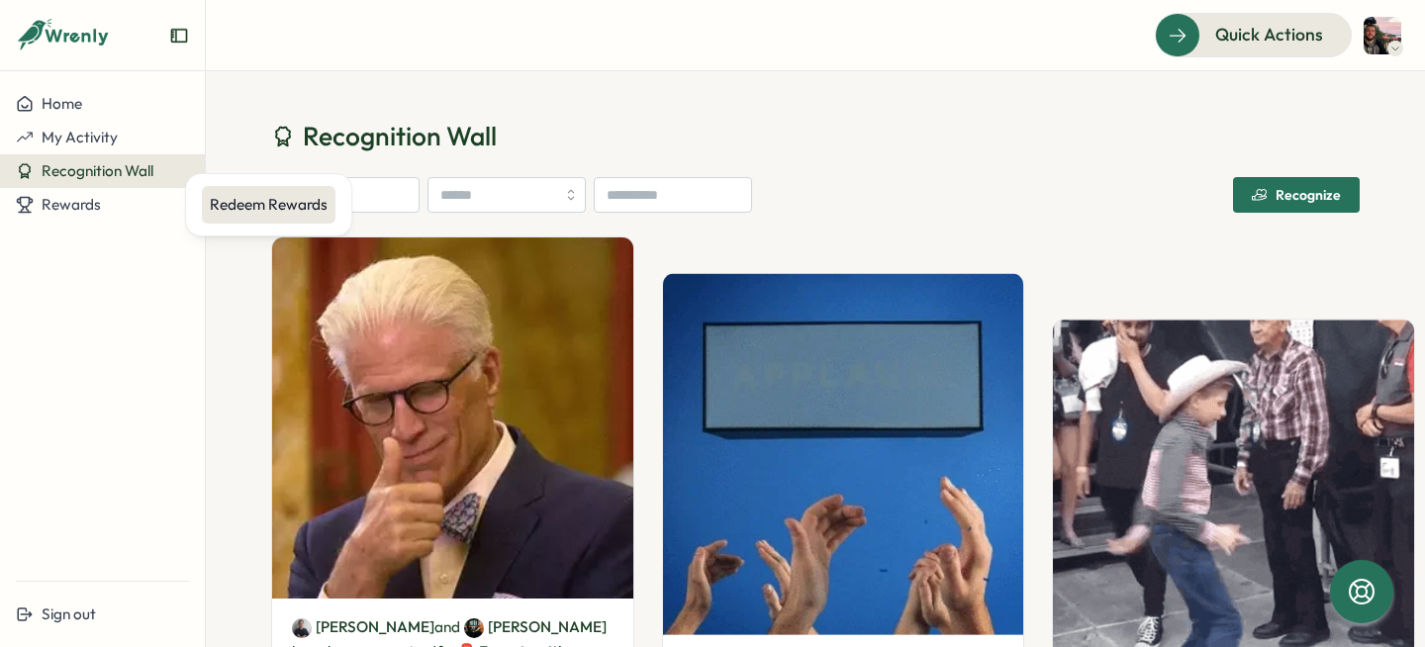
click at [223, 193] on div "Redeem Rewards" at bounding box center [269, 205] width 134 height 38
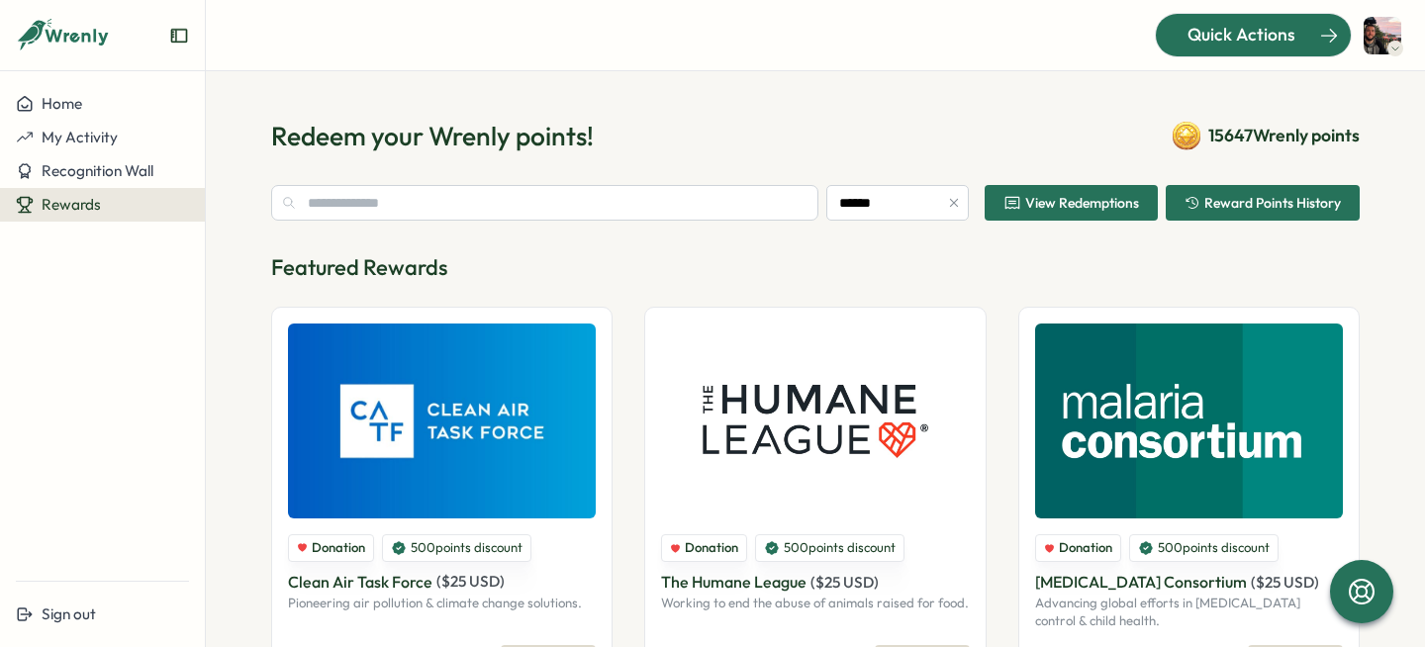
click at [1313, 29] on div "Quick Actions" at bounding box center [1241, 35] width 179 height 26
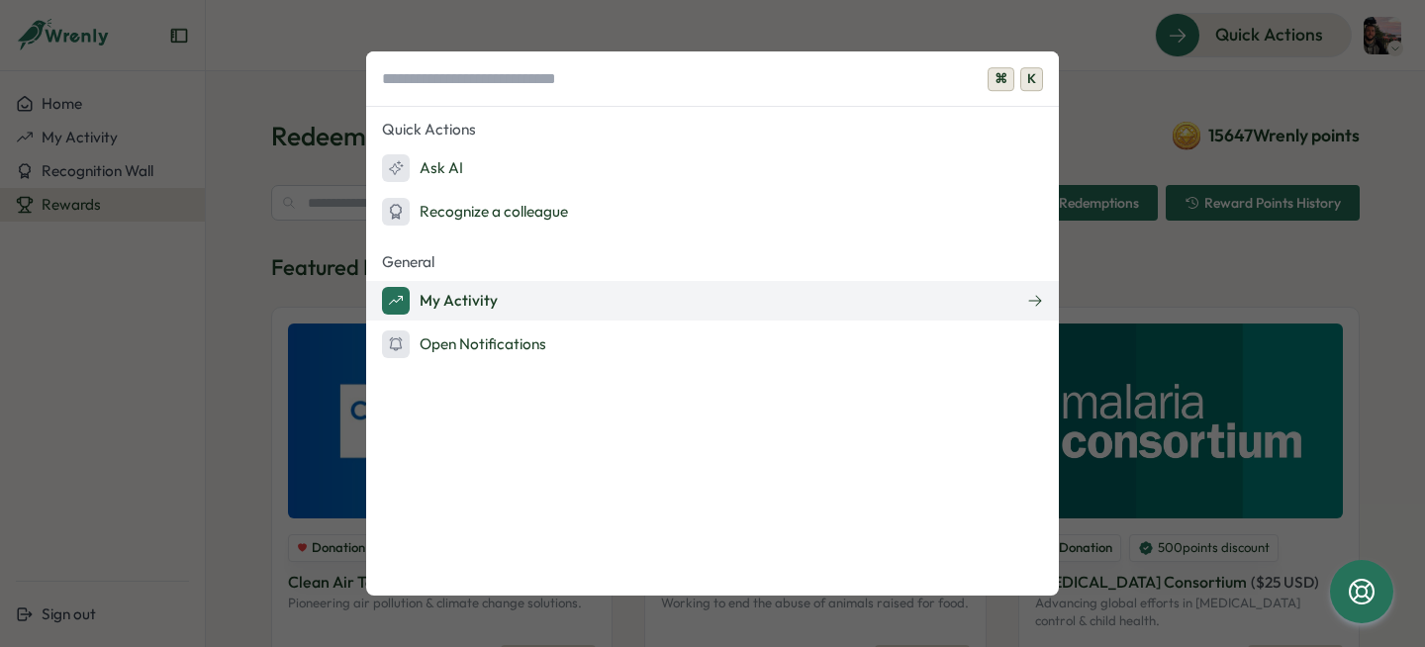
click at [549, 299] on button "My Activity" at bounding box center [712, 301] width 693 height 40
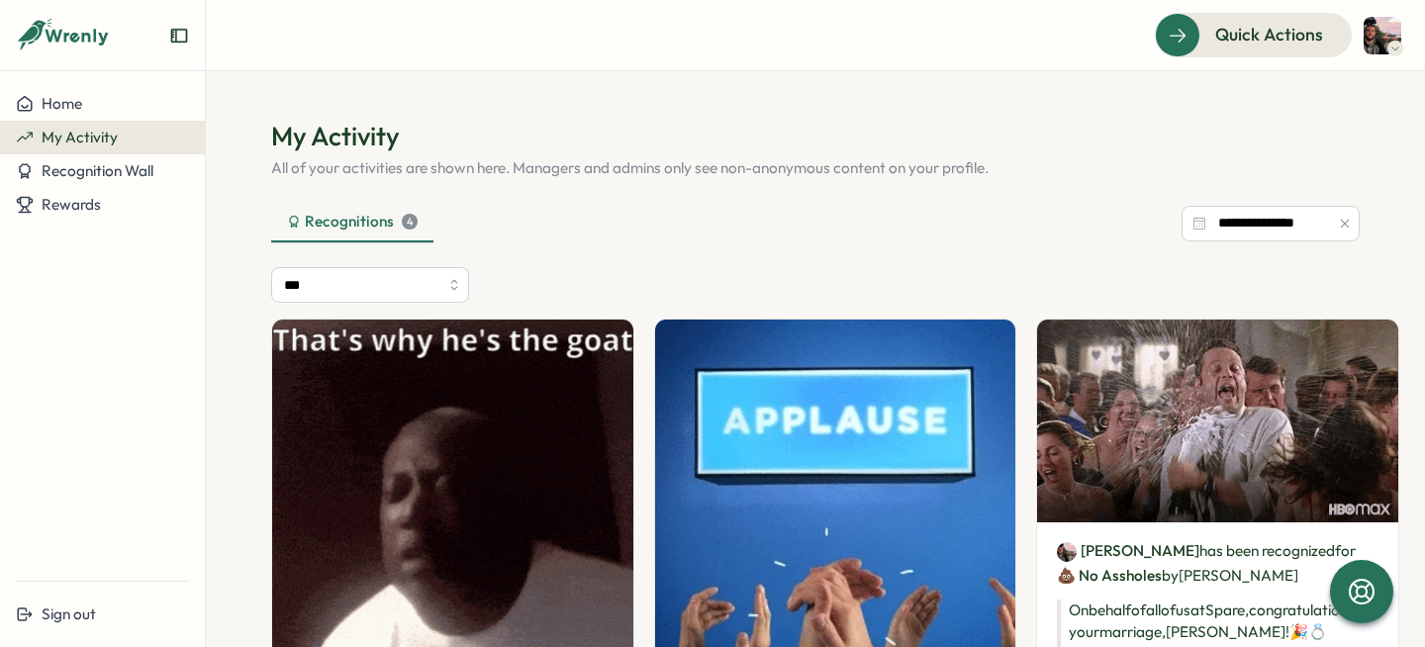
click at [1370, 43] on img at bounding box center [1383, 36] width 38 height 38
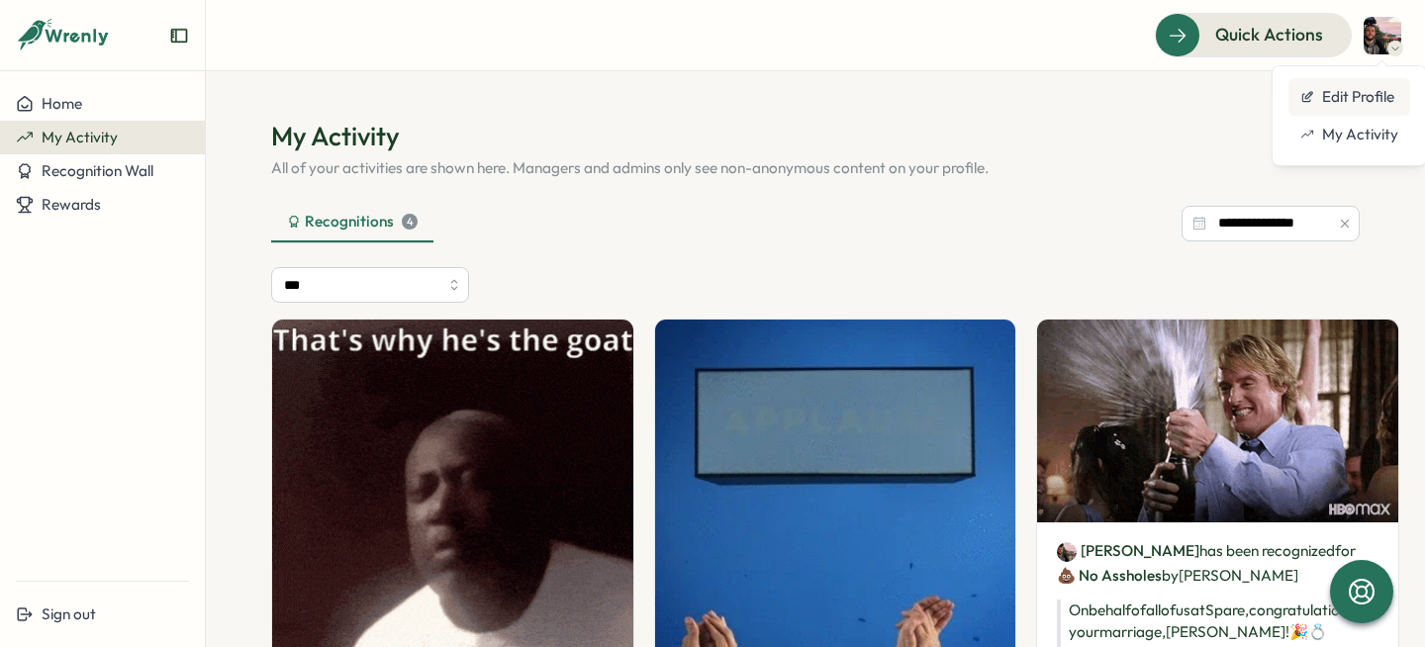
click at [1353, 108] on div "Edit Profile" at bounding box center [1349, 97] width 122 height 38
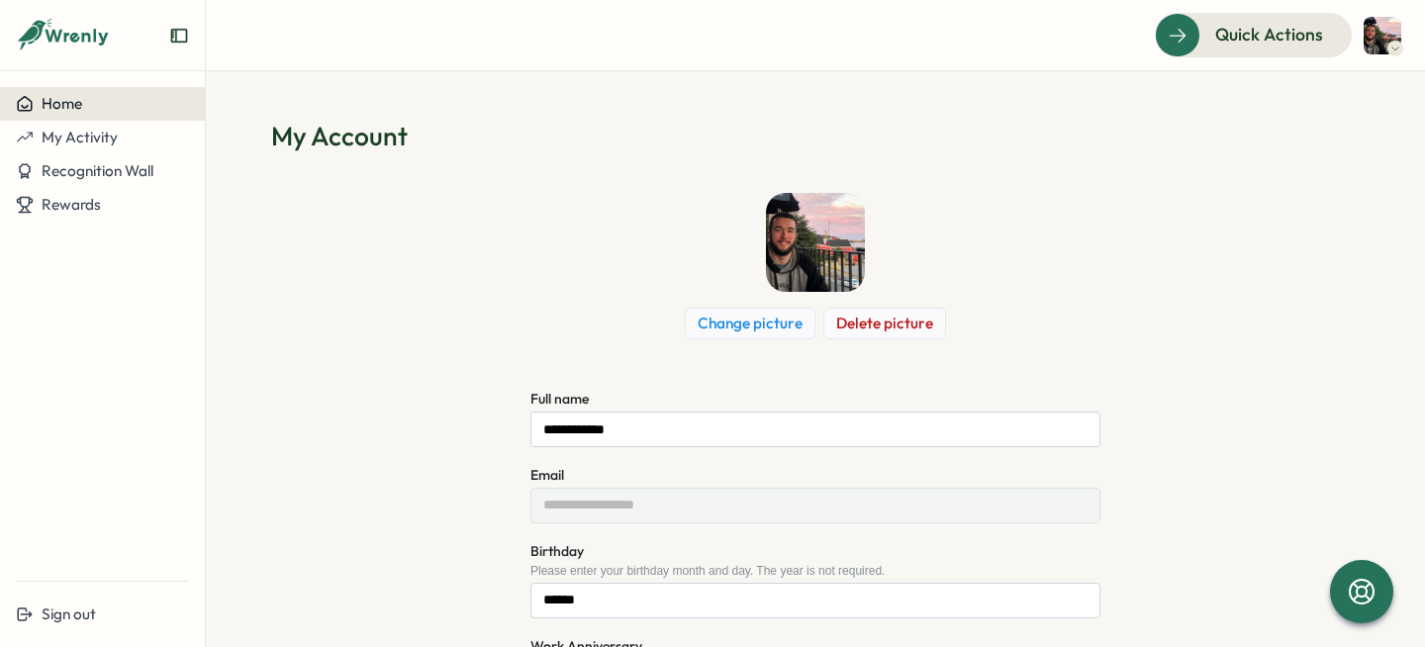
click at [47, 105] on span "Home" at bounding box center [62, 103] width 41 height 19
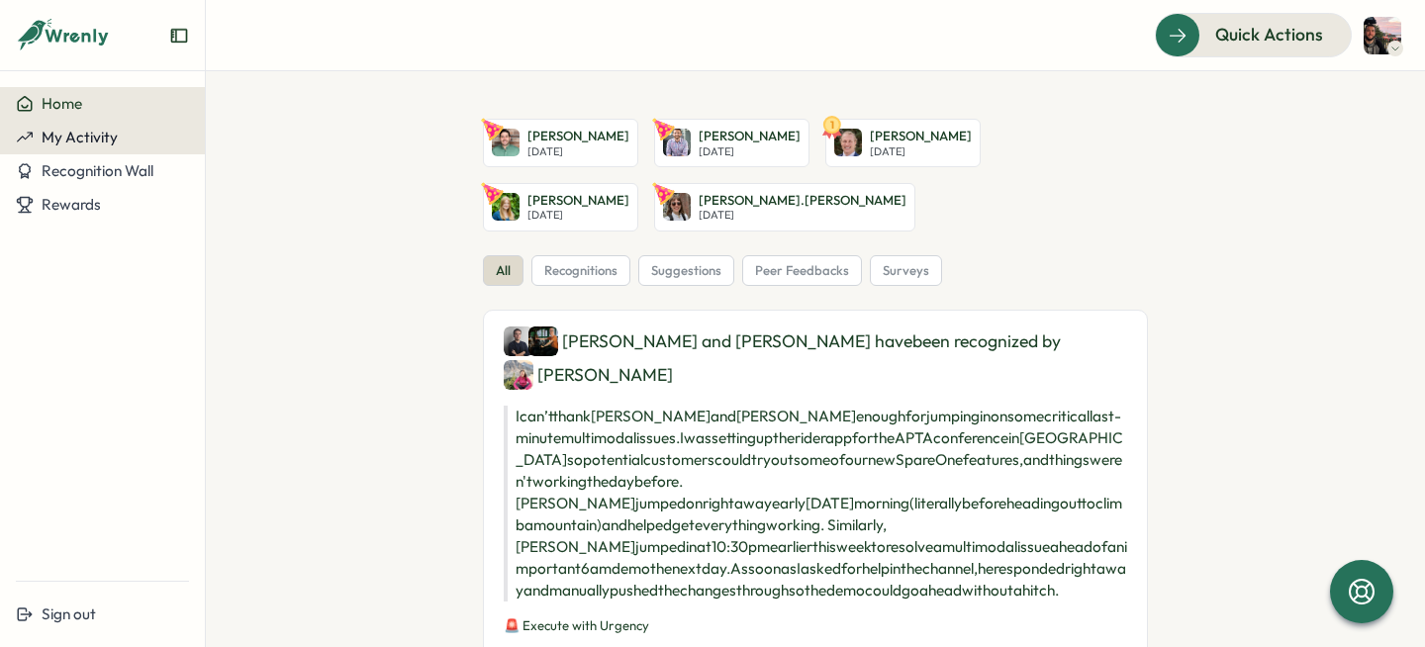
click at [86, 151] on button "My Activity" at bounding box center [102, 138] width 205 height 34
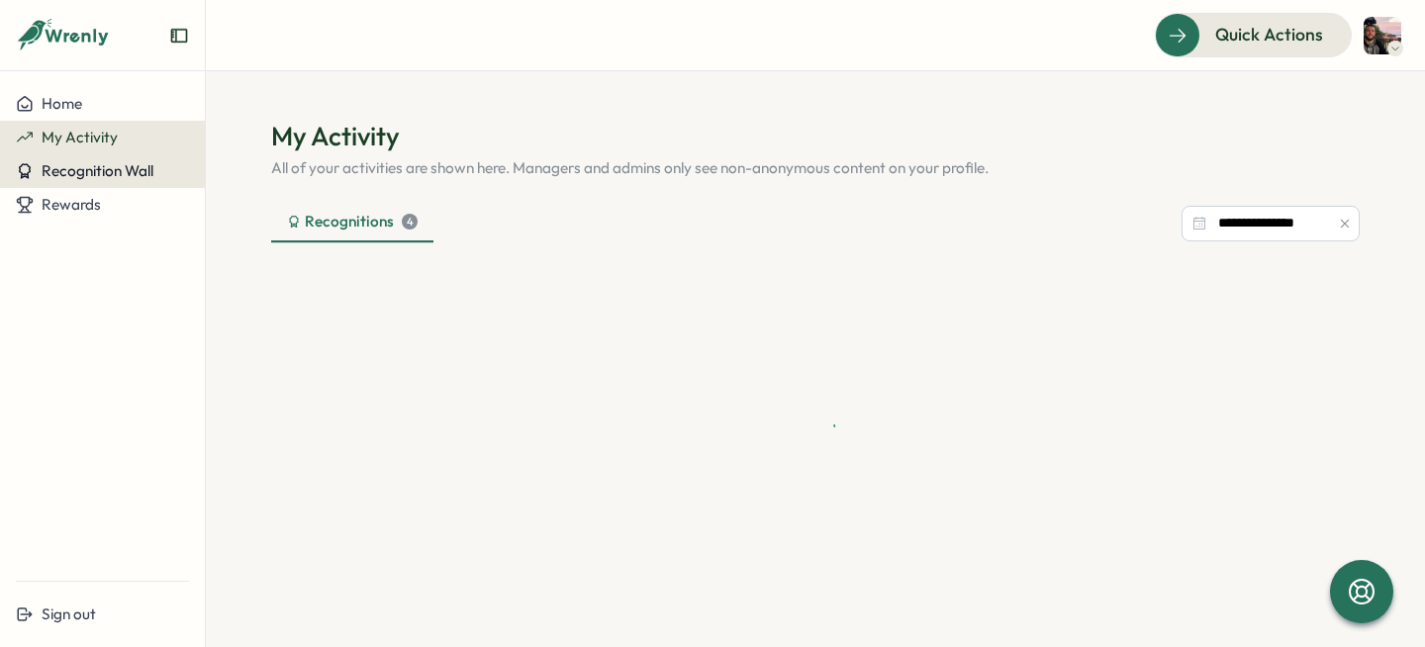
click at [92, 172] on span "Recognition Wall" at bounding box center [98, 170] width 112 height 19
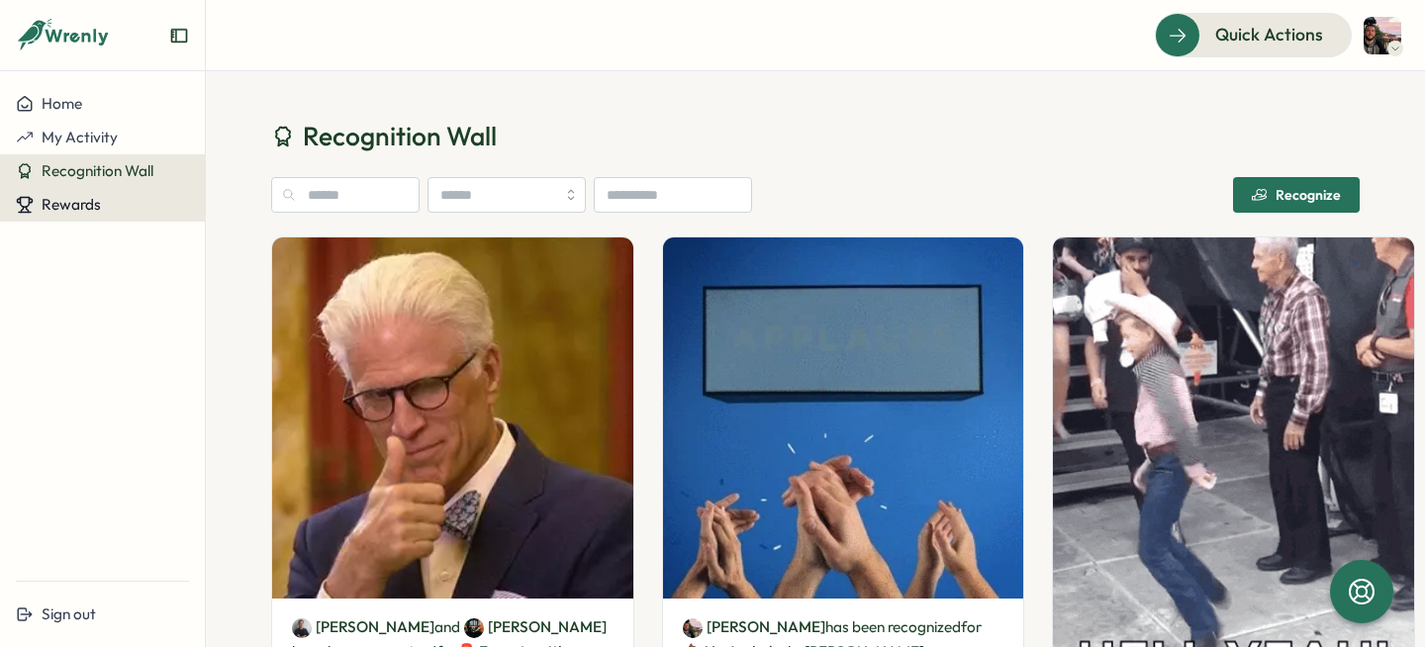
click at [91, 212] on span "Rewards" at bounding box center [71, 204] width 59 height 19
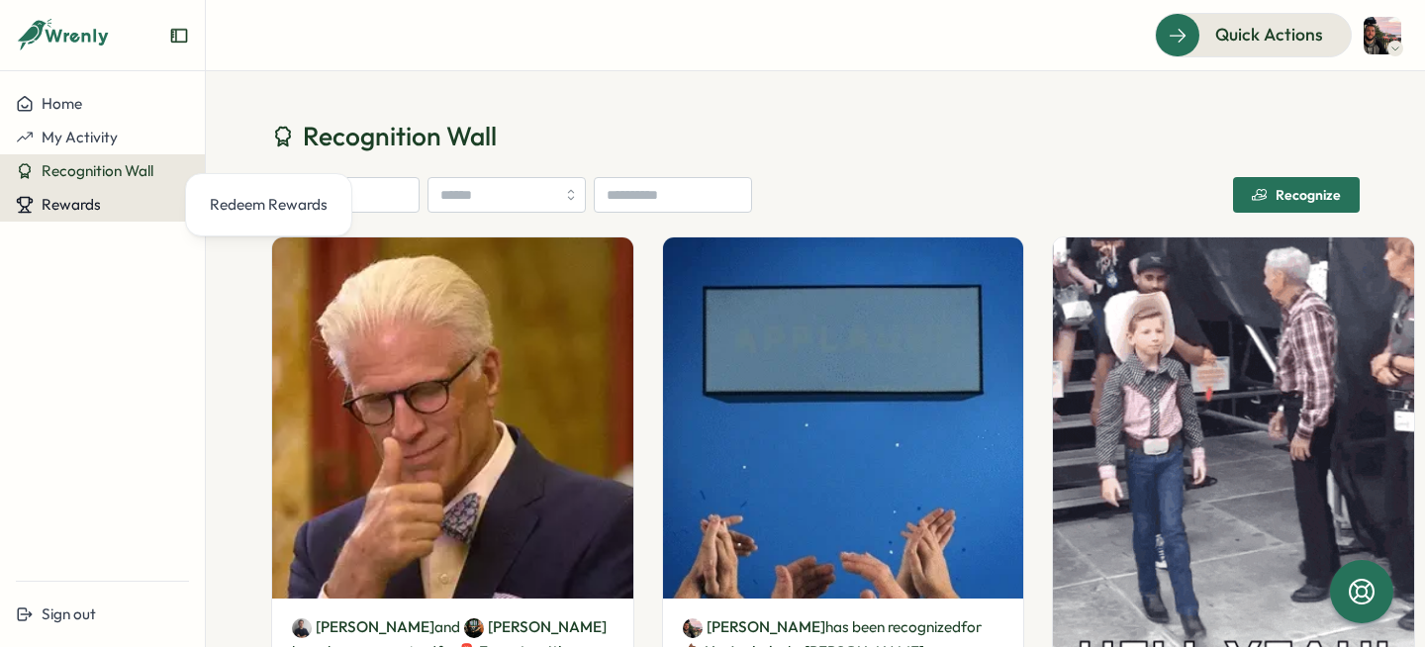
click at [91, 212] on span "Rewards" at bounding box center [71, 204] width 59 height 19
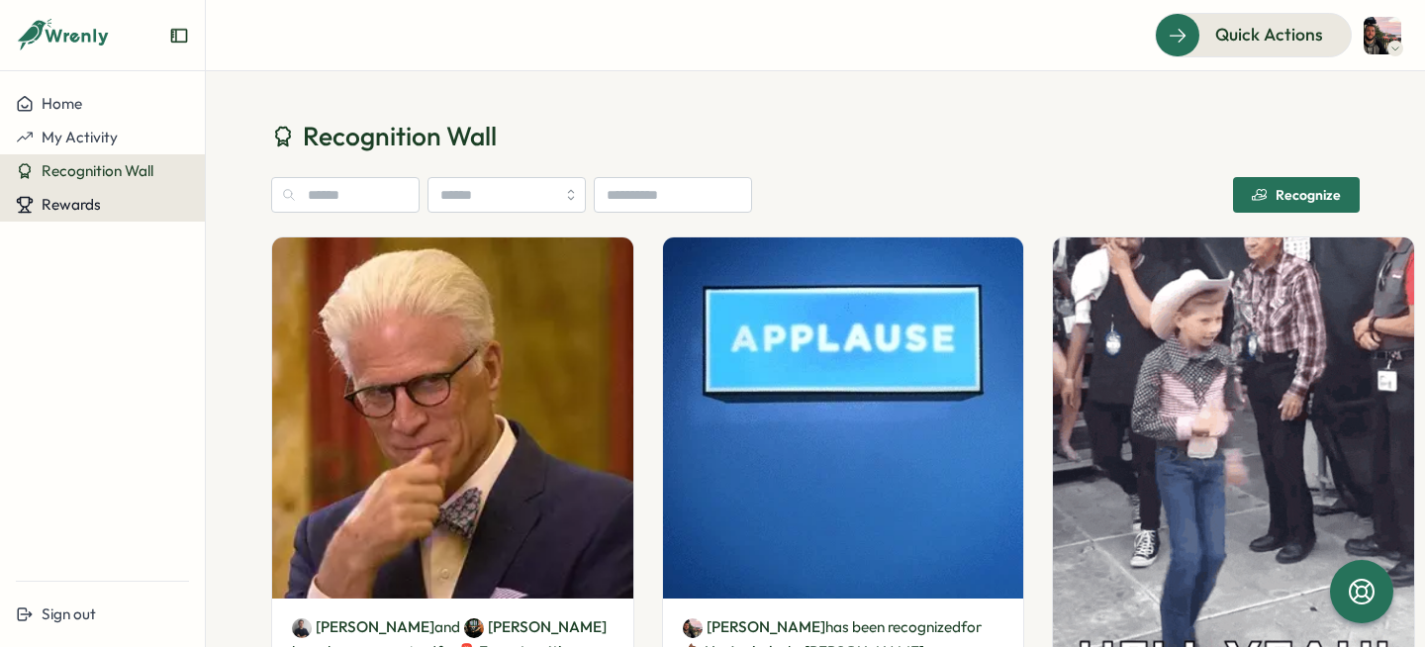
click at [91, 212] on span "Rewards" at bounding box center [71, 204] width 59 height 19
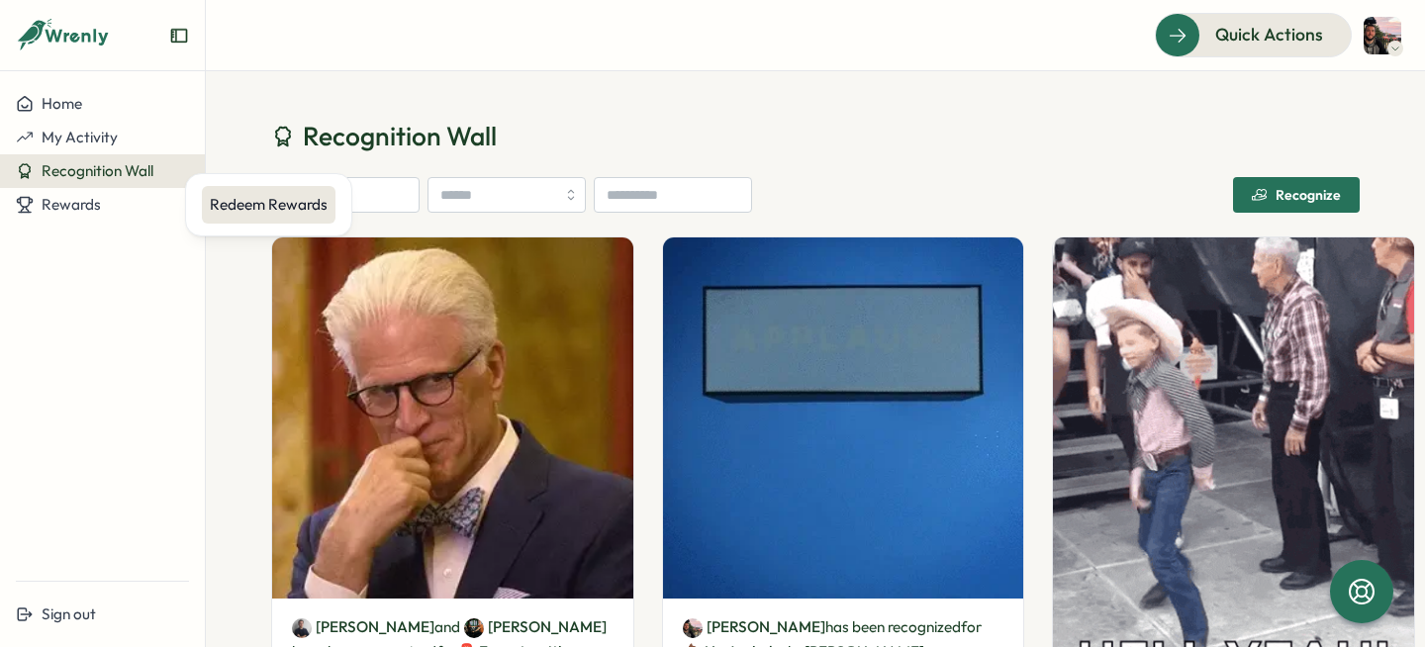
click at [245, 207] on div "Redeem Rewards" at bounding box center [269, 205] width 118 height 22
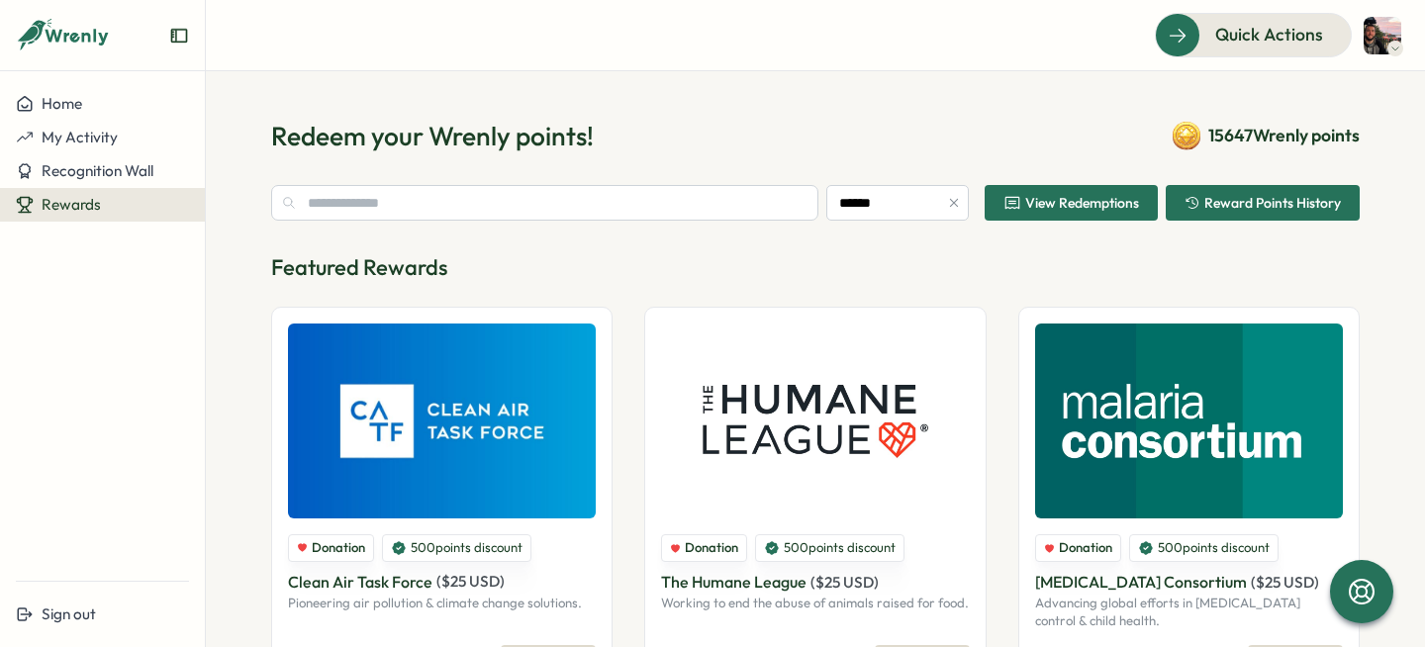
click at [1112, 196] on span "View Redemptions" at bounding box center [1082, 203] width 114 height 14
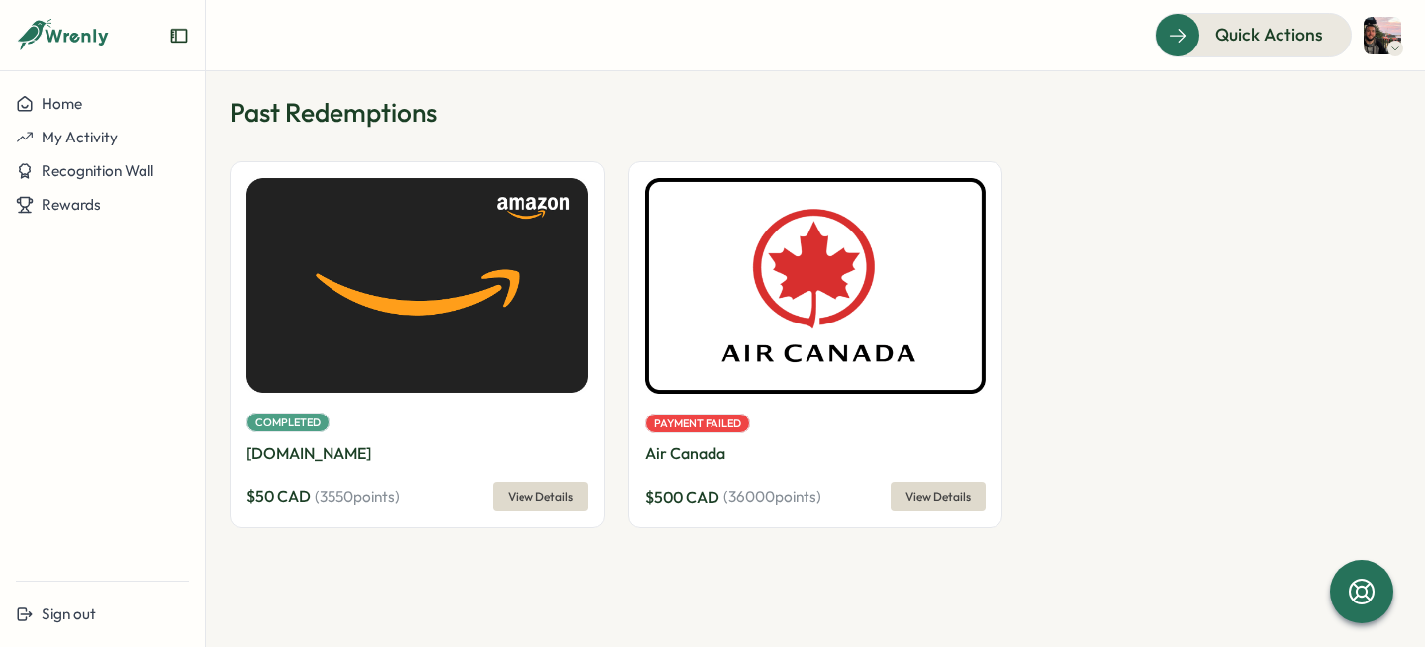
click at [927, 502] on span "View Details" at bounding box center [937, 497] width 65 height 28
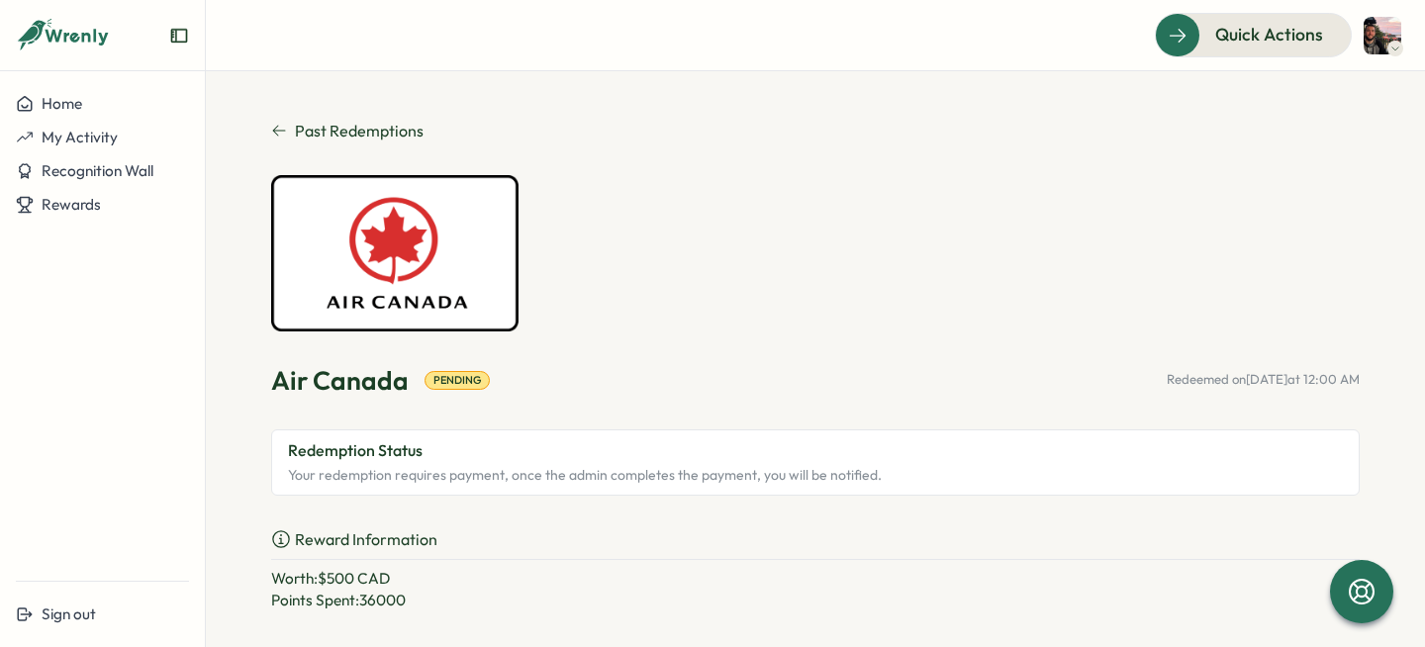
click at [275, 123] on icon at bounding box center [279, 131] width 16 height 16
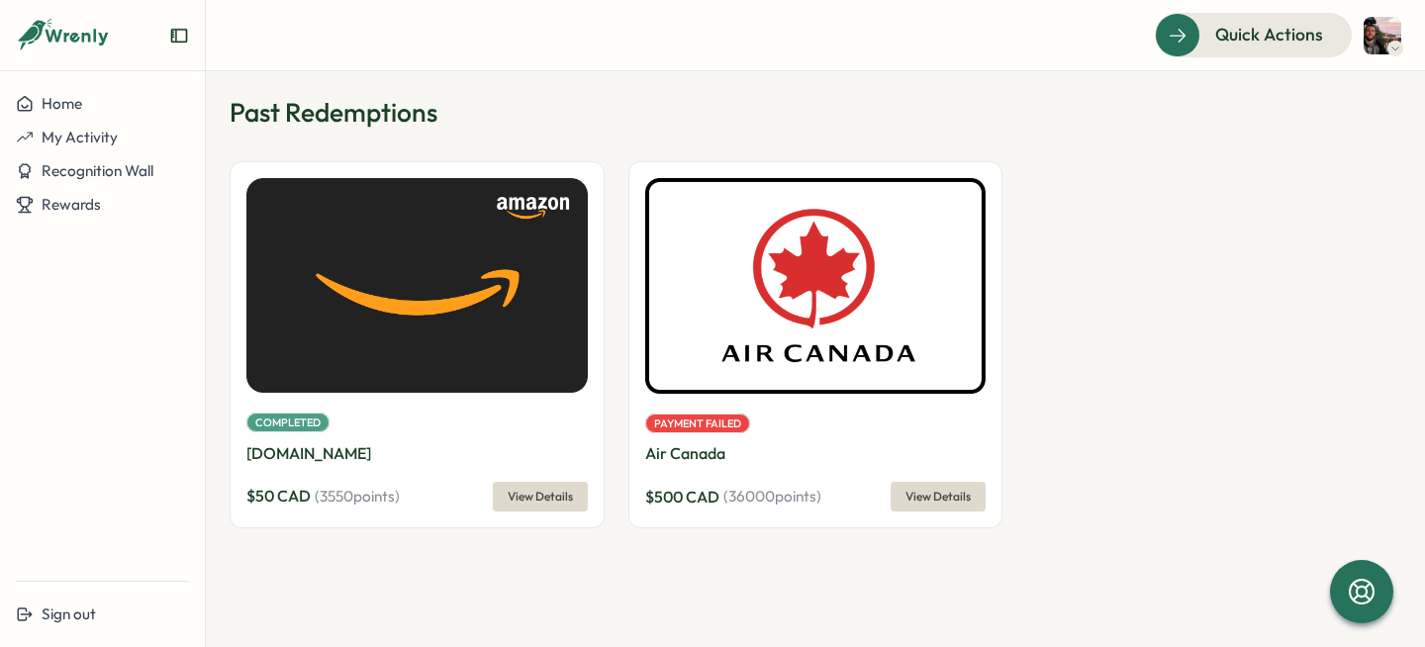
click at [948, 526] on div "Payment Failed Air Canada $ 500 CAD ( 36000 points) View Details" at bounding box center [815, 344] width 375 height 367
click at [943, 505] on span "View Details" at bounding box center [937, 497] width 65 height 28
